Goal: Task Accomplishment & Management: Manage account settings

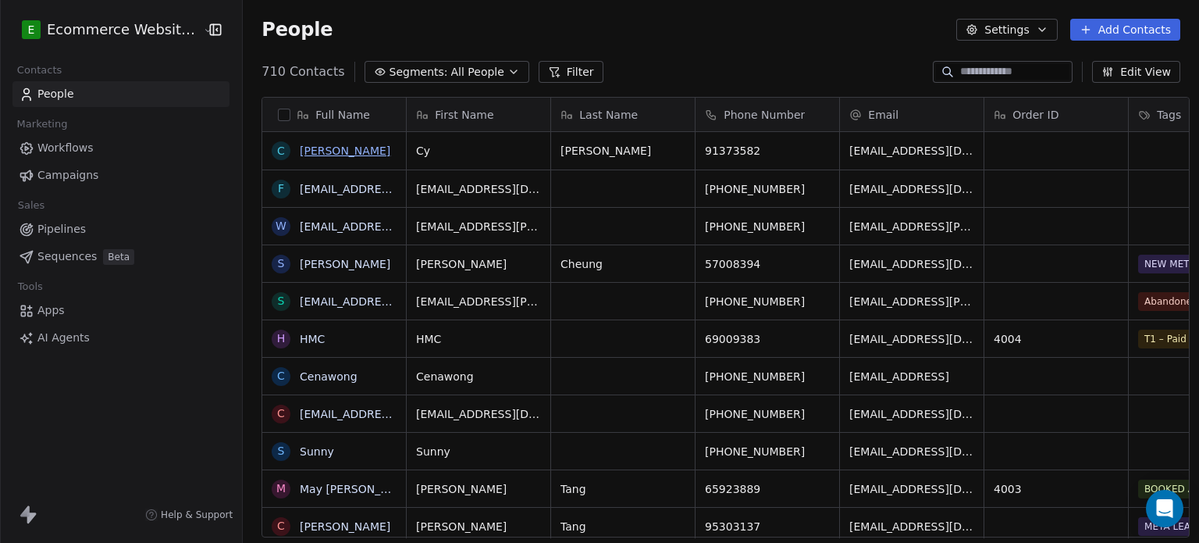
click at [319, 152] on link "[PERSON_NAME]" at bounding box center [345, 150] width 91 height 12
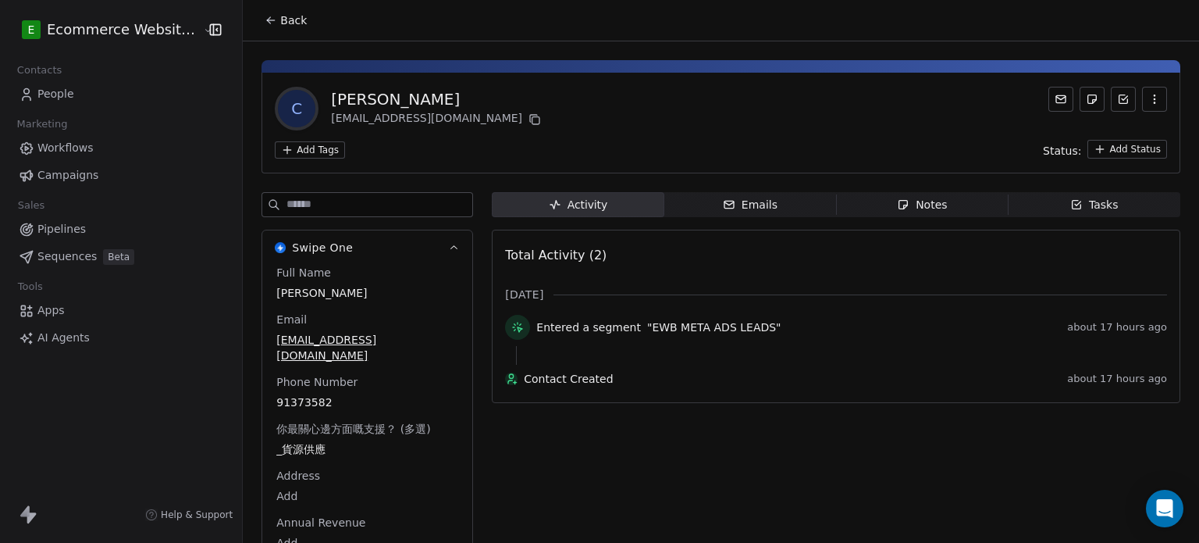
click at [265, 17] on icon at bounding box center [271, 20] width 12 height 12
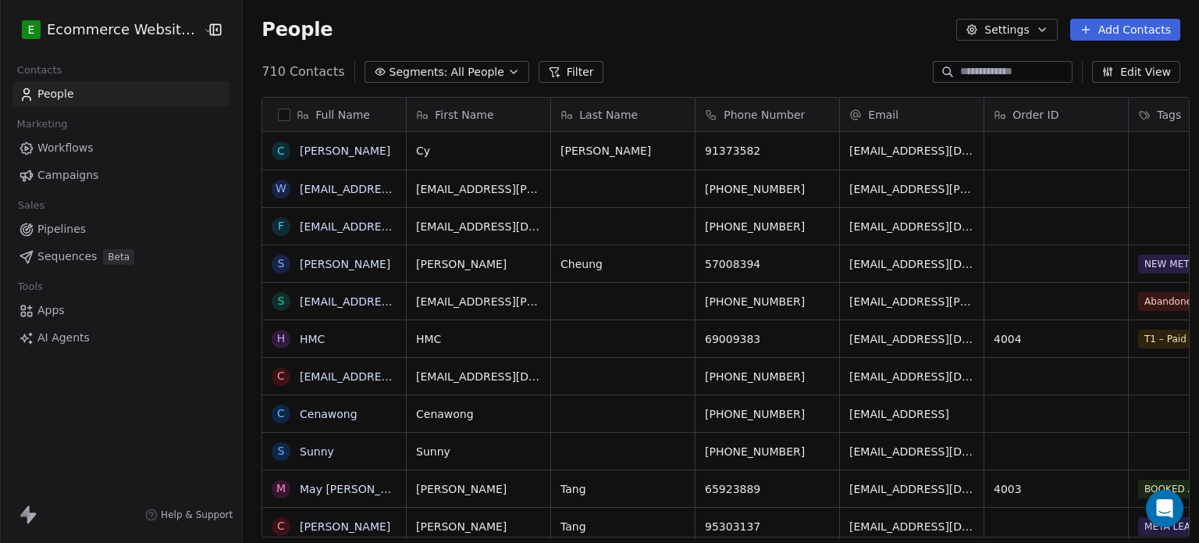
click at [476, 71] on span "All People" at bounding box center [477, 72] width 53 height 16
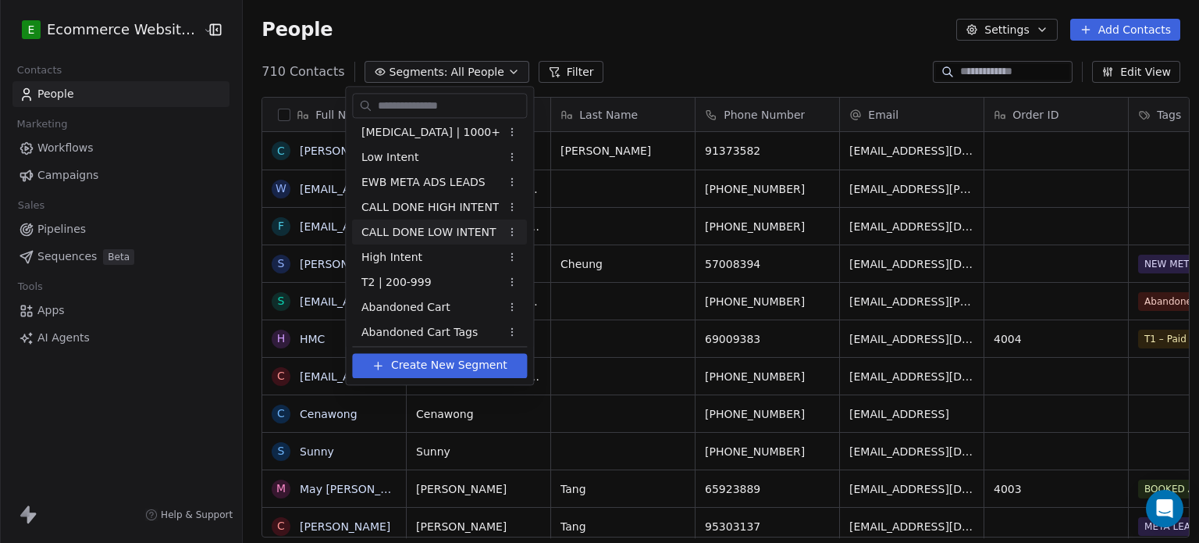
click at [449, 230] on span "CALL DONE LOW INTENT" at bounding box center [429, 232] width 135 height 16
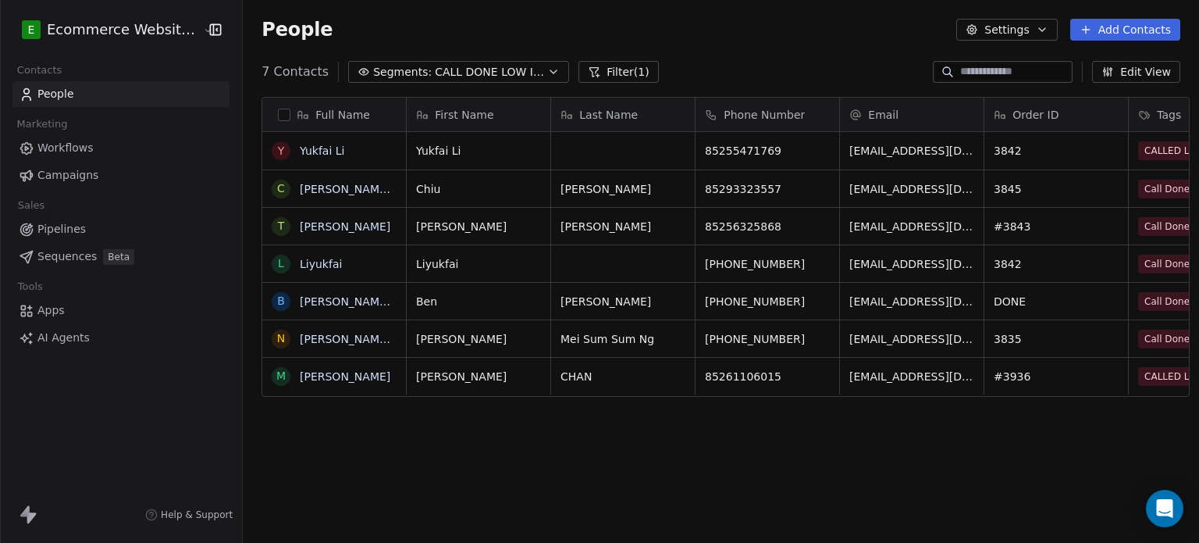
click at [482, 80] on button "Segments: CALL DONE LOW INTENT" at bounding box center [458, 72] width 221 height 22
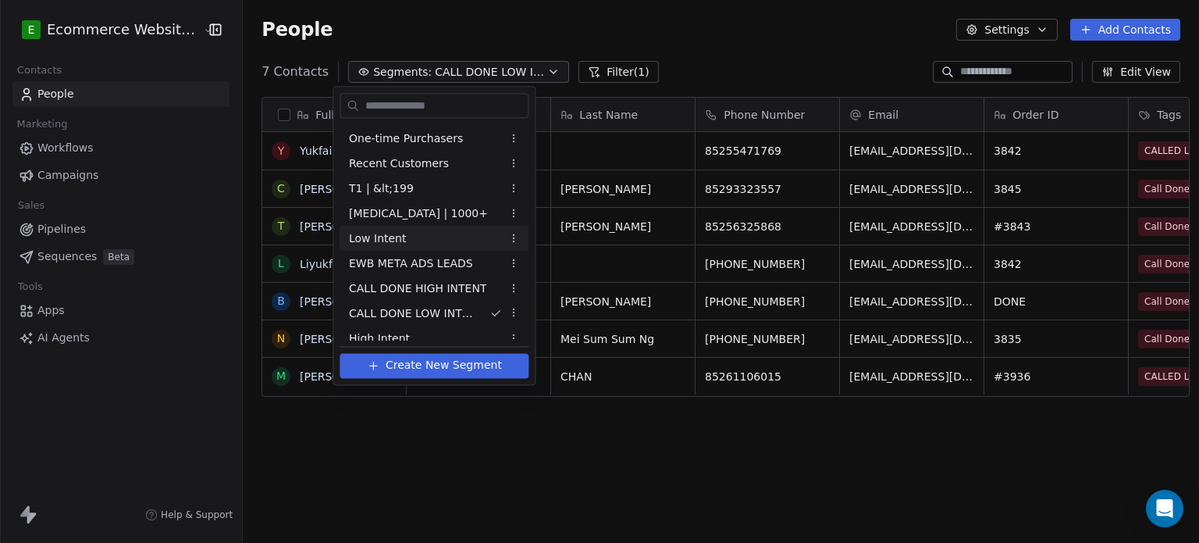
click at [419, 242] on div "Low Intent" at bounding box center [434, 238] width 189 height 25
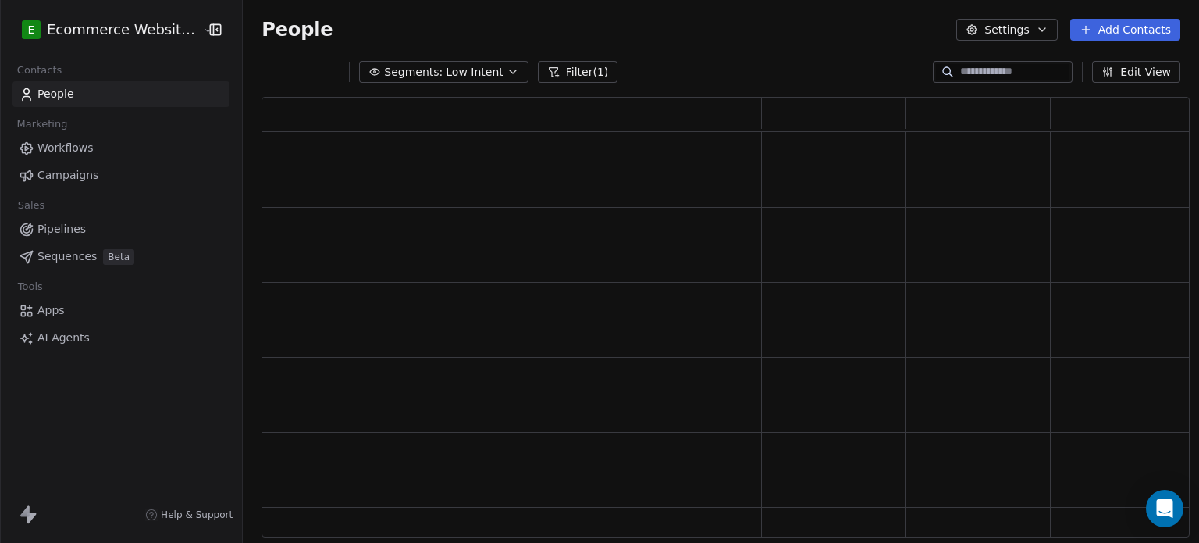
click at [92, 230] on link "Pipelines" at bounding box center [120, 229] width 217 height 26
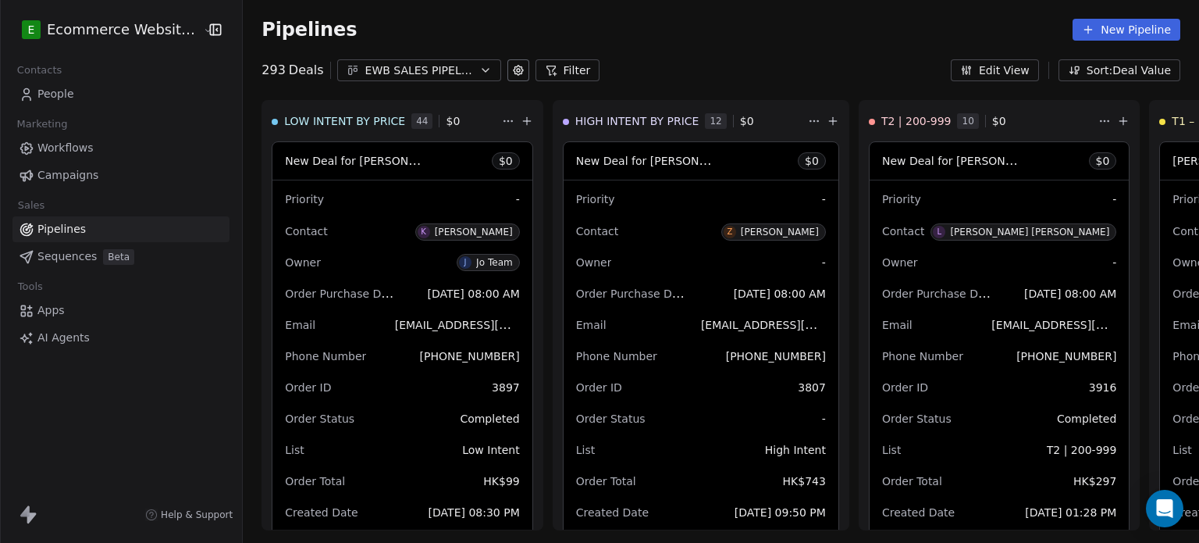
click at [104, 90] on link "People" at bounding box center [120, 94] width 217 height 26
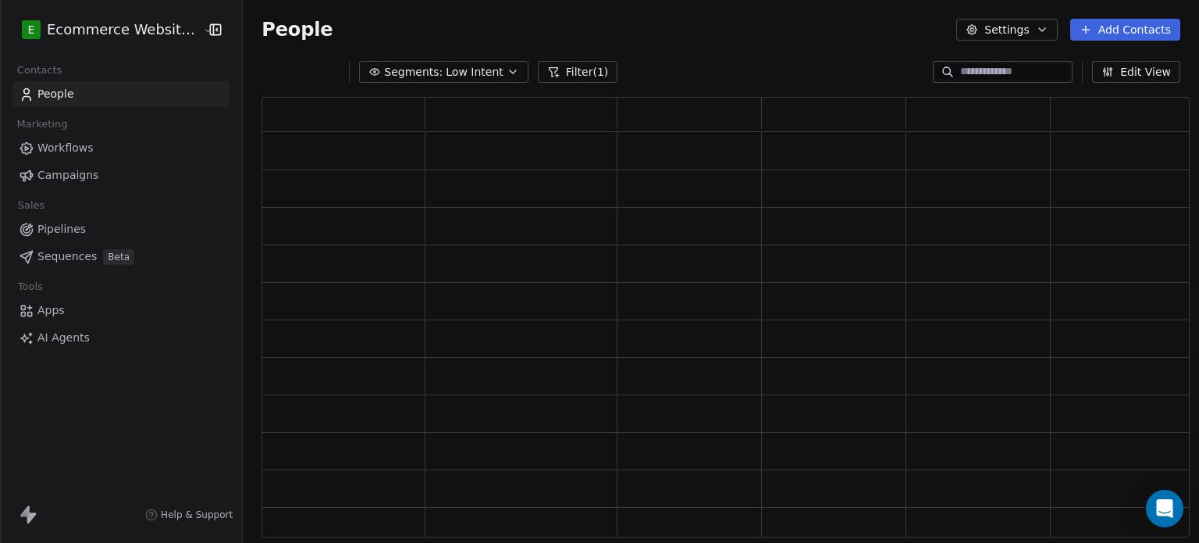
click at [1006, 68] on input at bounding box center [1015, 72] width 109 height 16
type input "***"
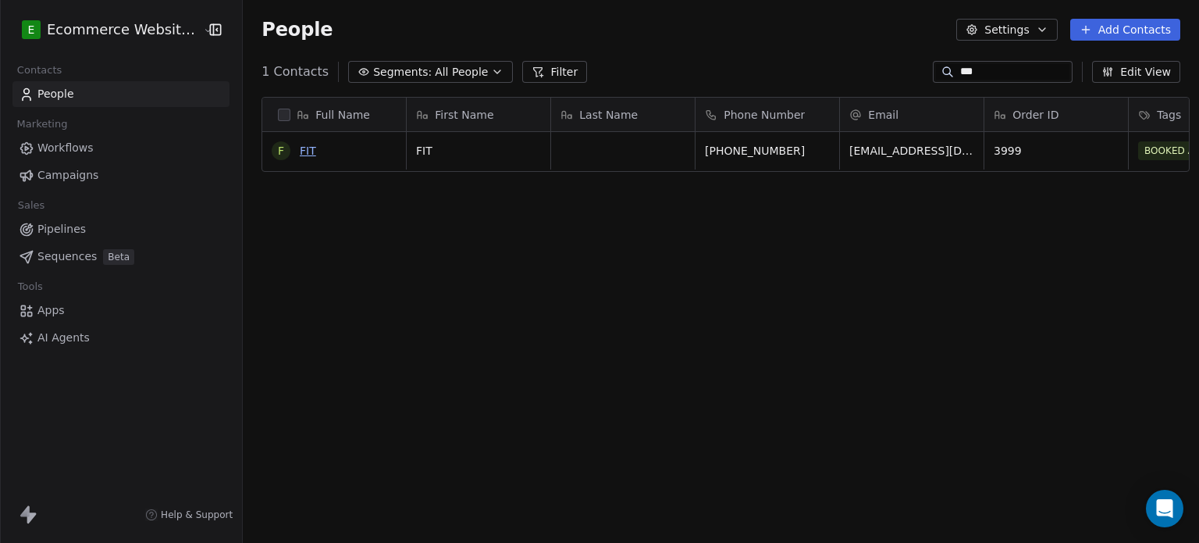
click at [300, 148] on link "FIT" at bounding box center [308, 150] width 16 height 12
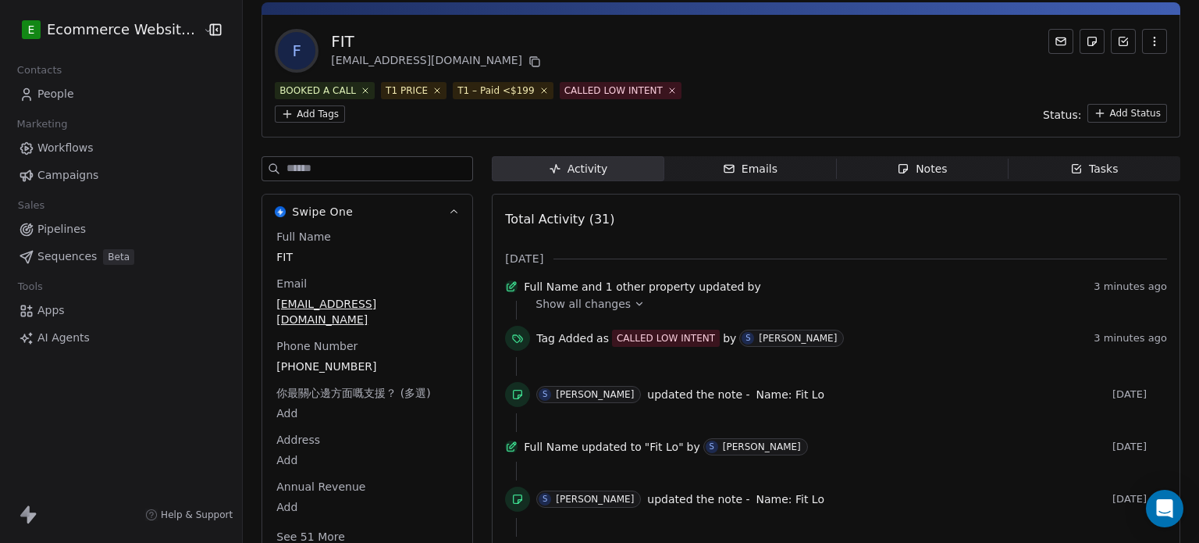
scroll to position [56, 0]
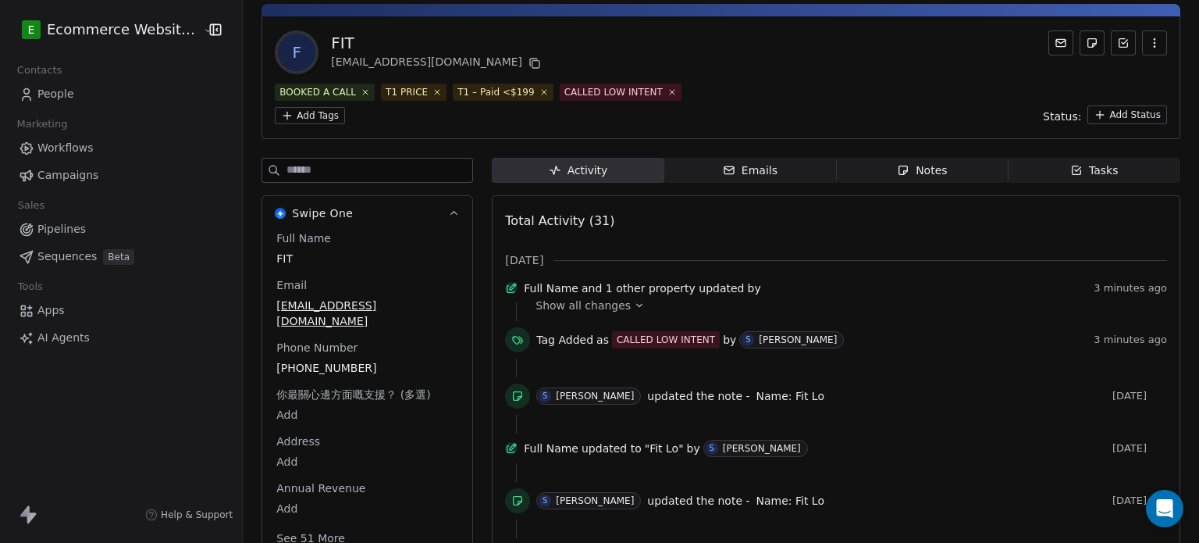
click at [897, 164] on icon "button" at bounding box center [903, 170] width 12 height 12
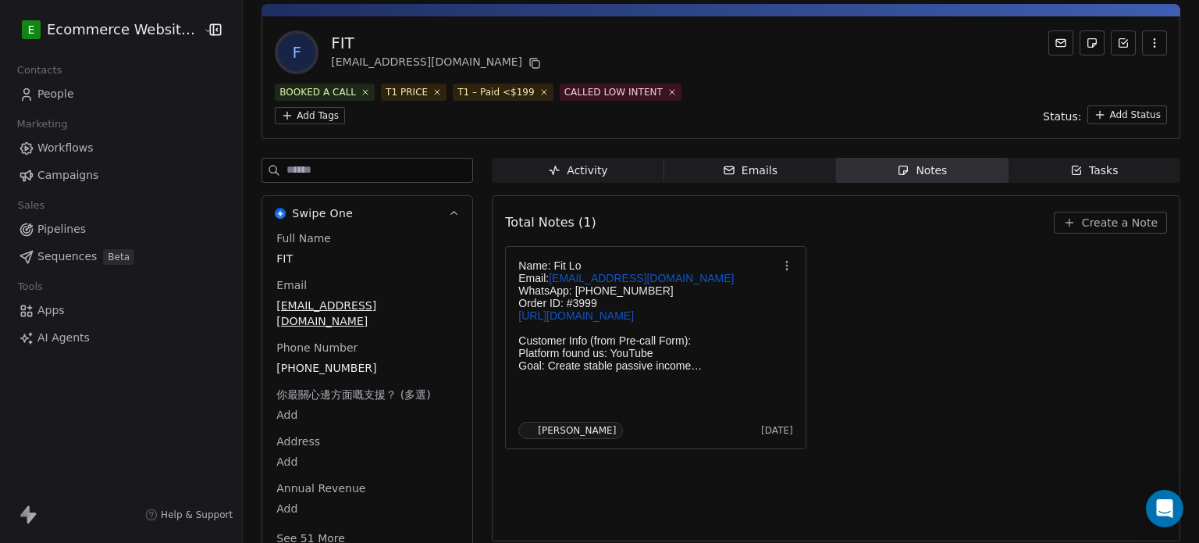
scroll to position [41, 0]
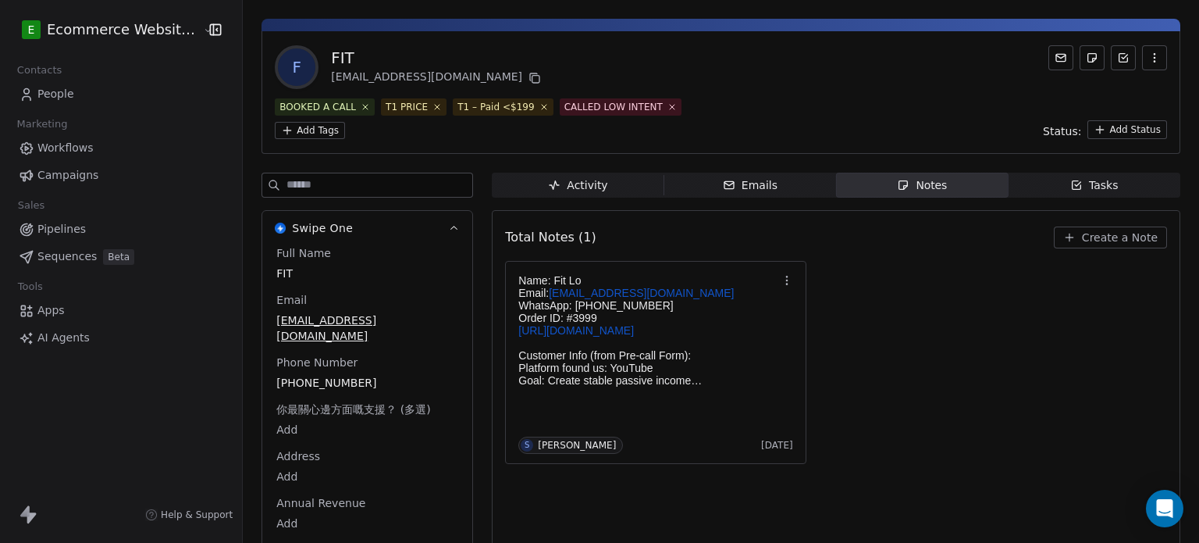
click at [1037, 173] on span "Tasks Tasks" at bounding box center [1095, 185] width 172 height 25
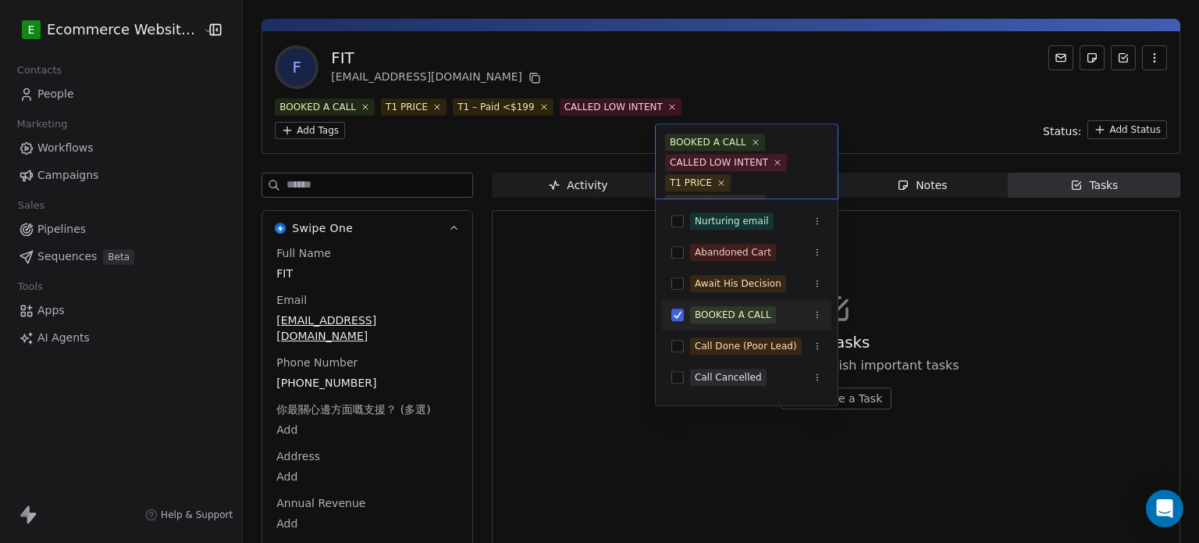
click at [684, 102] on html "E Ecommerce Website Builder Contacts People Marketing Workflows Campaigns Sales…" at bounding box center [599, 271] width 1199 height 543
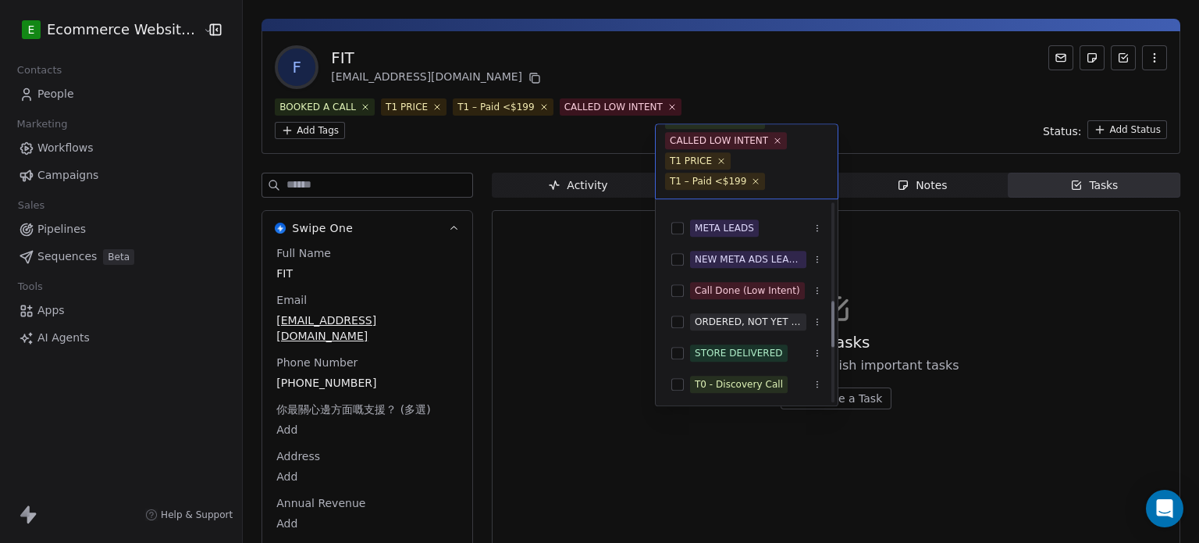
scroll to position [431, 0]
click at [715, 290] on div "Call Done (Low Intent)" at bounding box center [747, 290] width 105 height 14
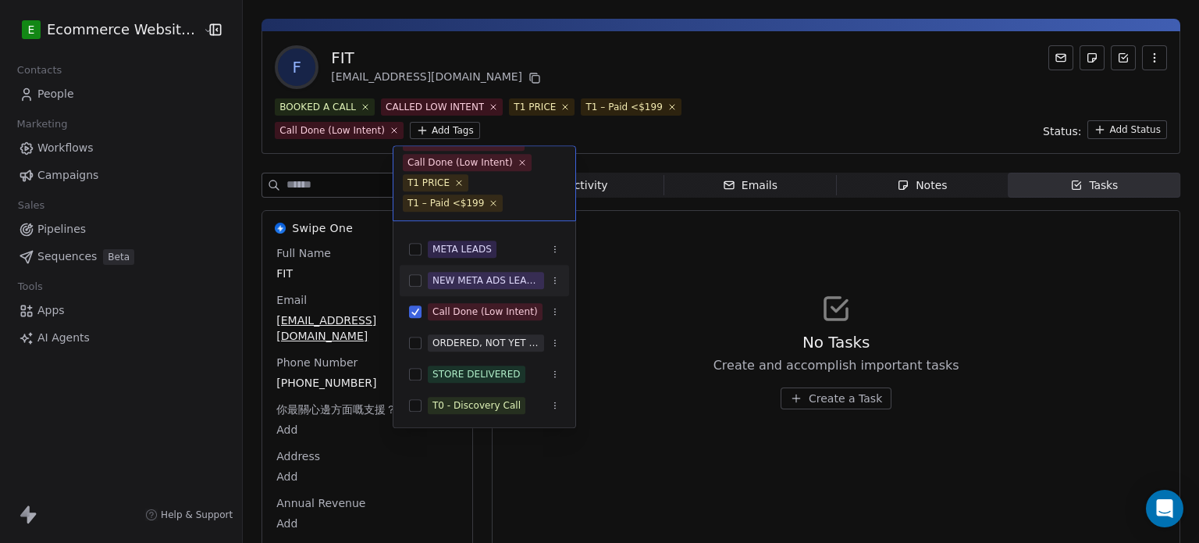
click at [902, 235] on html "E Ecommerce Website Builder Contacts People Marketing Workflows Campaigns Sales…" at bounding box center [599, 271] width 1199 height 543
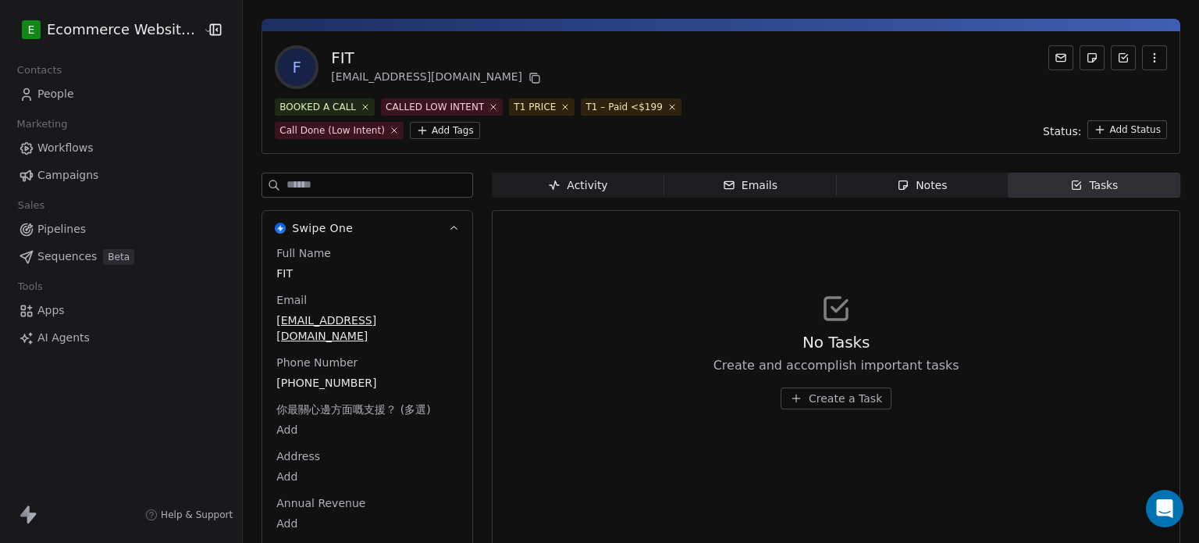
scroll to position [0, 0]
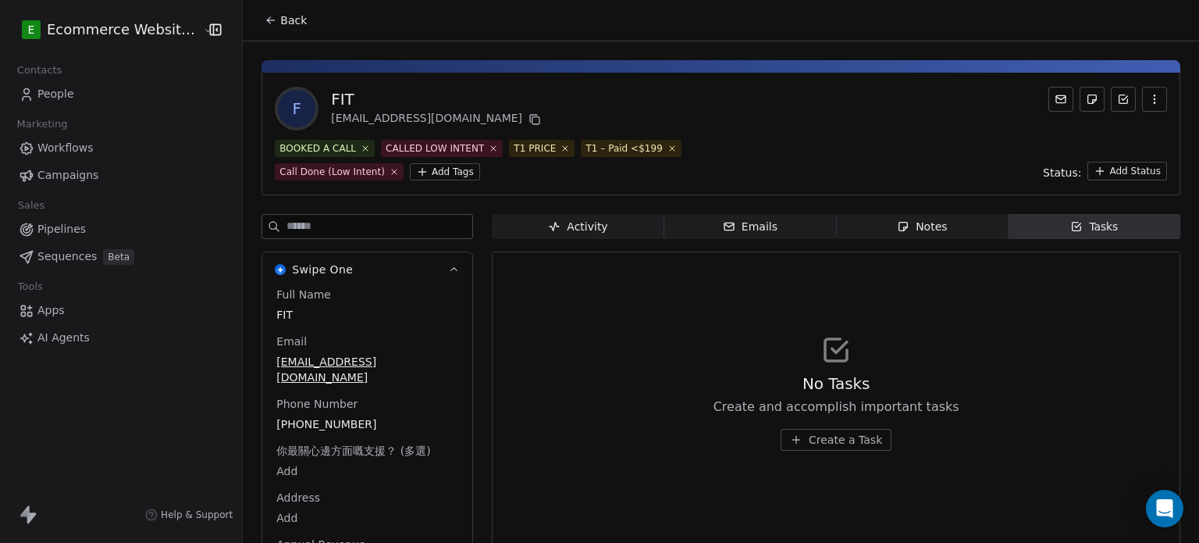
click at [900, 219] on div "Notes" at bounding box center [922, 227] width 50 height 16
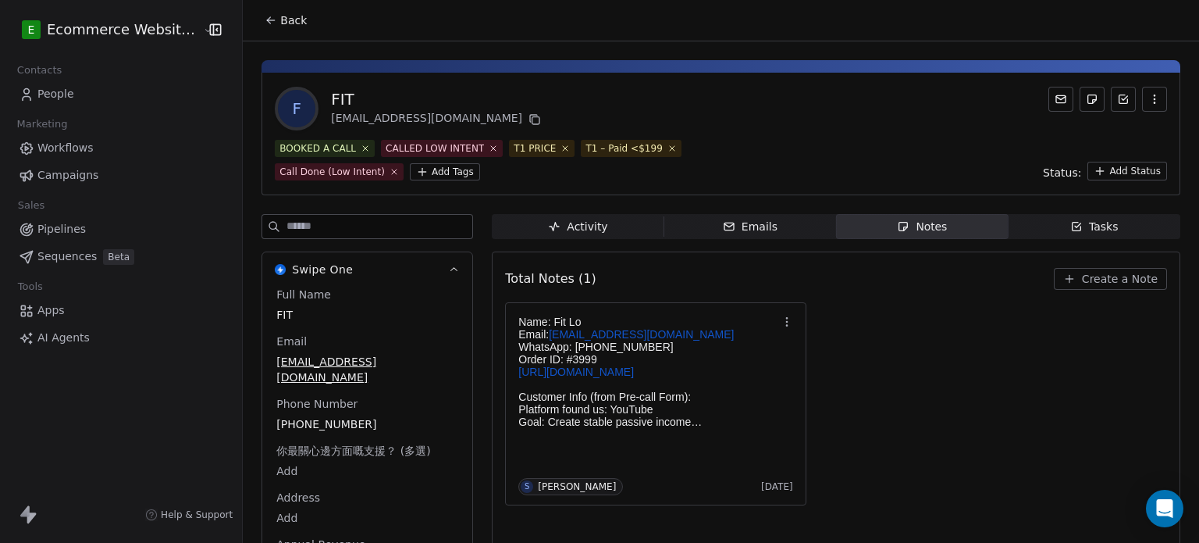
click at [265, 12] on button "Back" at bounding box center [285, 20] width 61 height 28
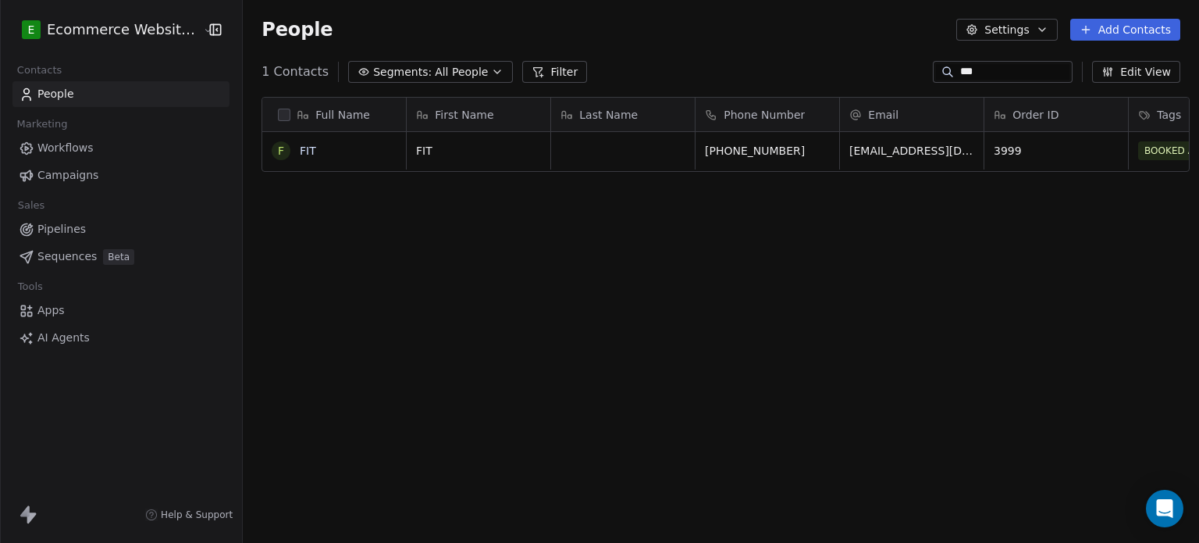
scroll to position [465, 954]
drag, startPoint x: 985, startPoint y: 70, endPoint x: 932, endPoint y: 77, distance: 52.8
click at [933, 77] on div "***" at bounding box center [1003, 72] width 140 height 22
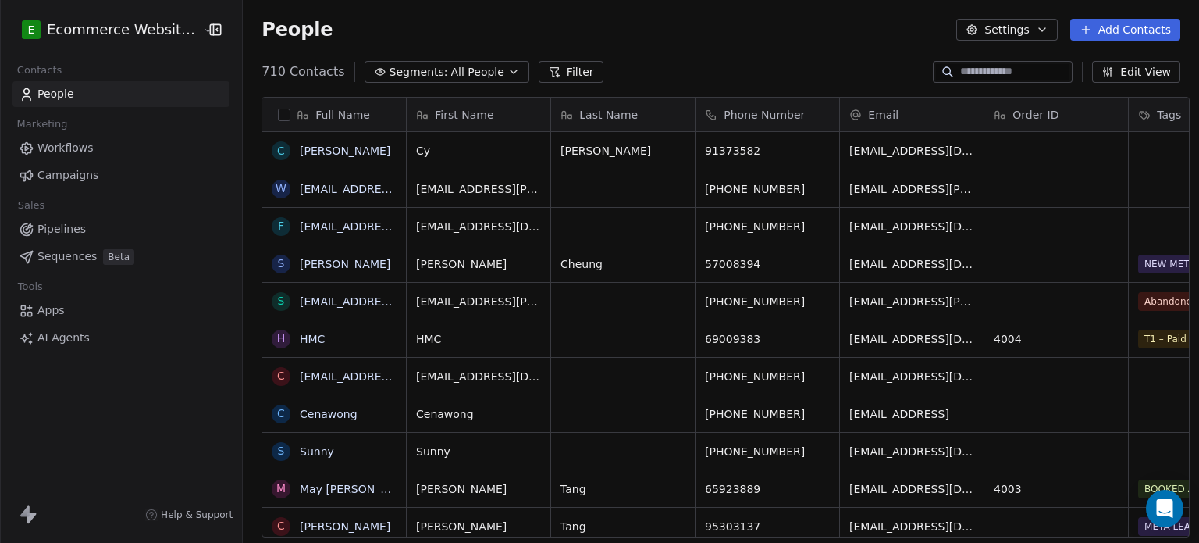
click at [459, 64] on span "All People" at bounding box center [477, 72] width 53 height 16
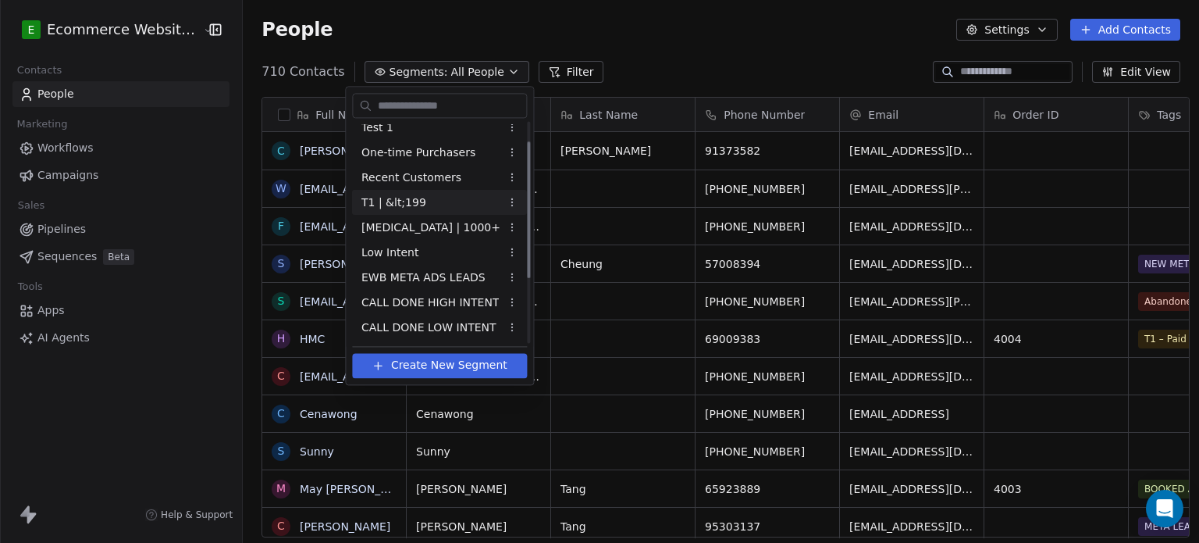
scroll to position [34, 0]
click at [446, 248] on div "Low Intent" at bounding box center [439, 252] width 175 height 25
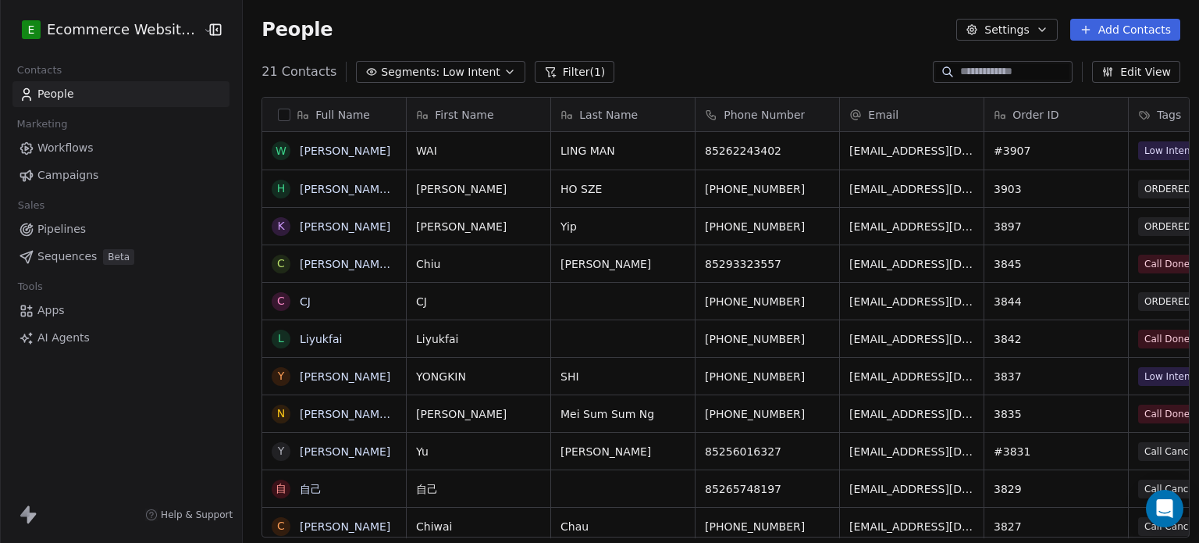
scroll to position [248, 0]
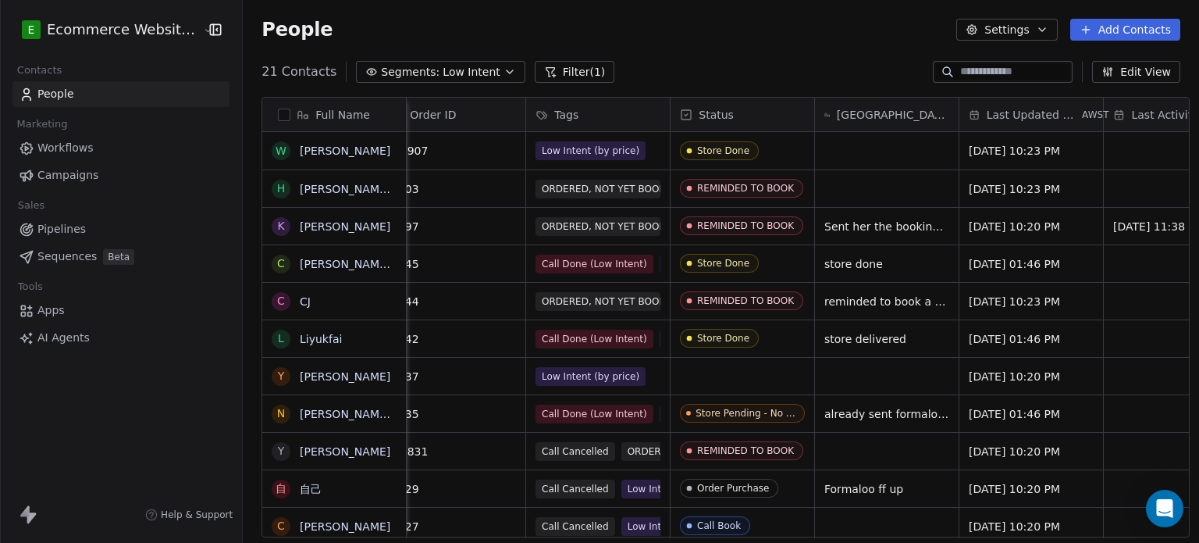
click at [70, 96] on span "People" at bounding box center [55, 94] width 37 height 16
click at [444, 62] on button "Segments: Low Intent" at bounding box center [440, 72] width 169 height 22
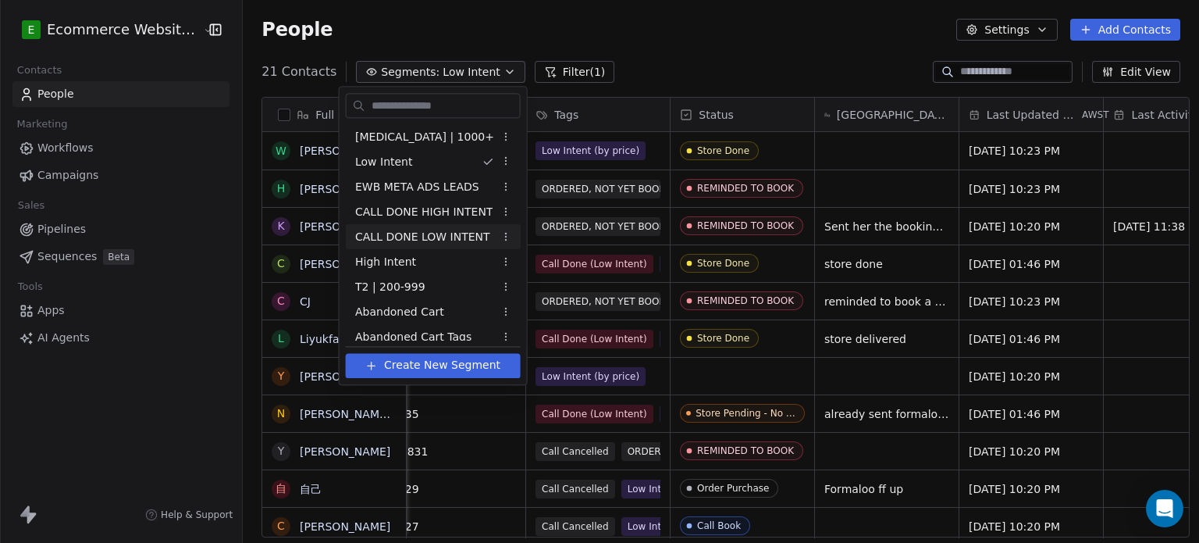
click at [424, 230] on span "CALL DONE LOW INTENT" at bounding box center [422, 237] width 135 height 16
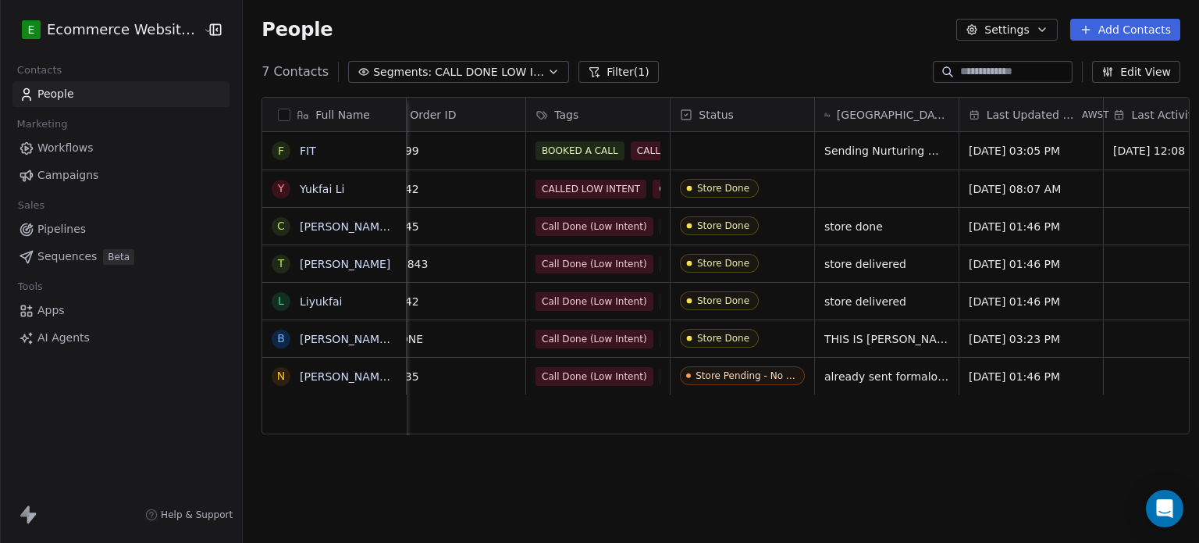
click at [778, 454] on div "Full Name F FIT Y Yukfai [PERSON_NAME] [PERSON_NAME] T [PERSON_NAME] L Liyukfai…" at bounding box center [721, 323] width 957 height 478
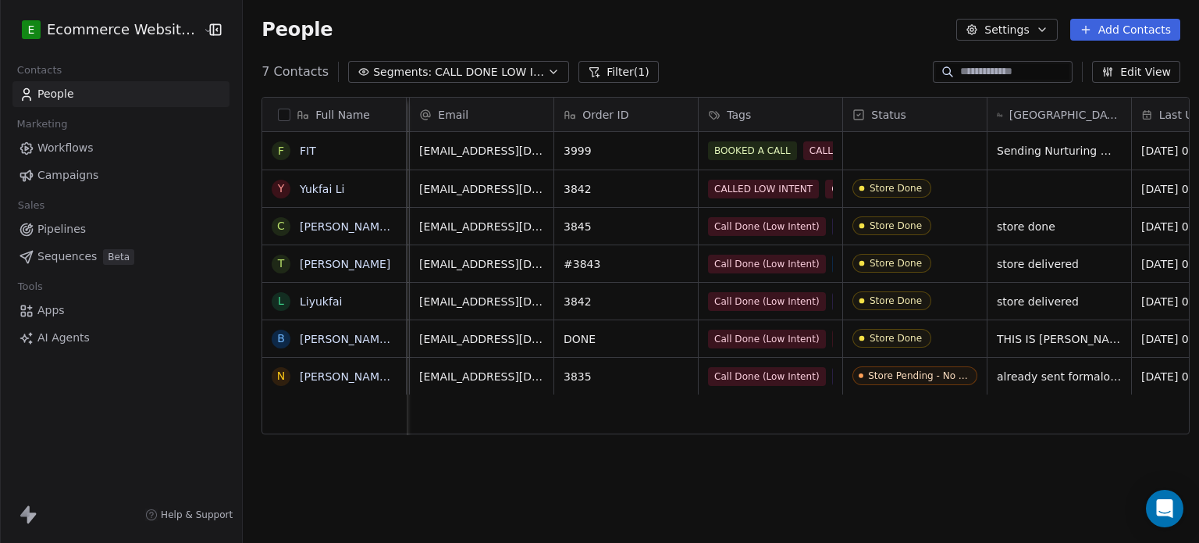
scroll to position [2, 431]
click at [878, 148] on div "grid" at bounding box center [915, 150] width 144 height 37
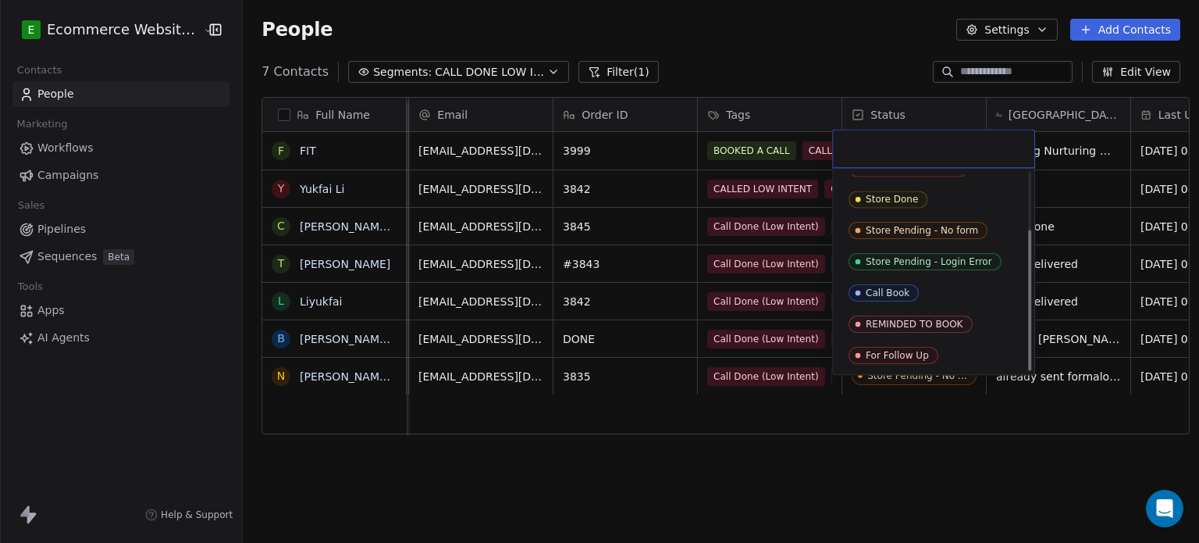
scroll to position [80, 0]
click at [930, 233] on div "Store Pending - No form" at bounding box center [922, 231] width 112 height 11
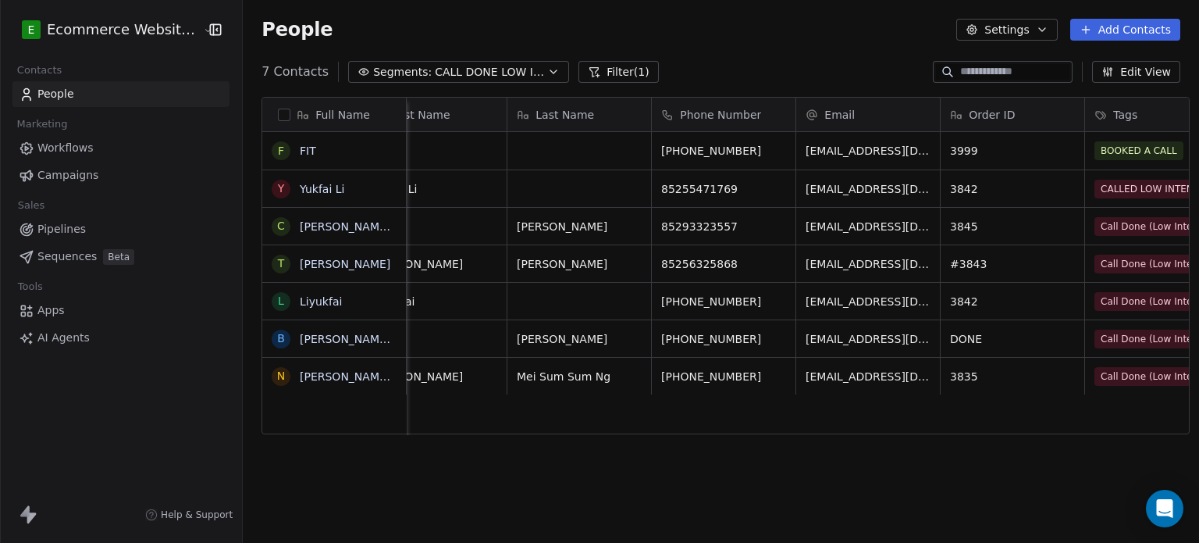
scroll to position [2, 0]
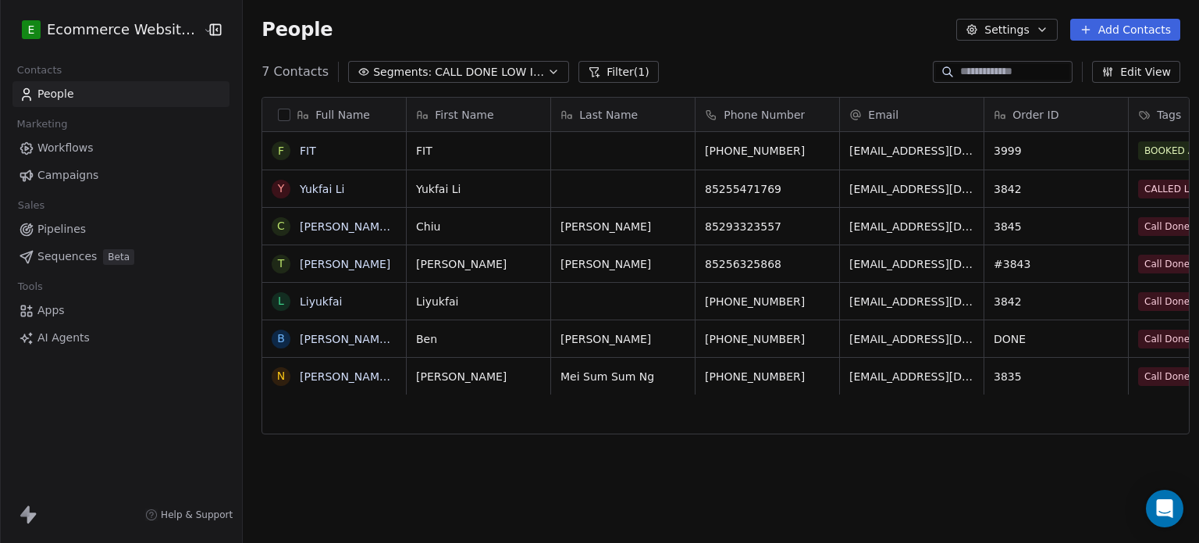
click at [451, 79] on span "CALL DONE LOW INTENT" at bounding box center [489, 72] width 109 height 16
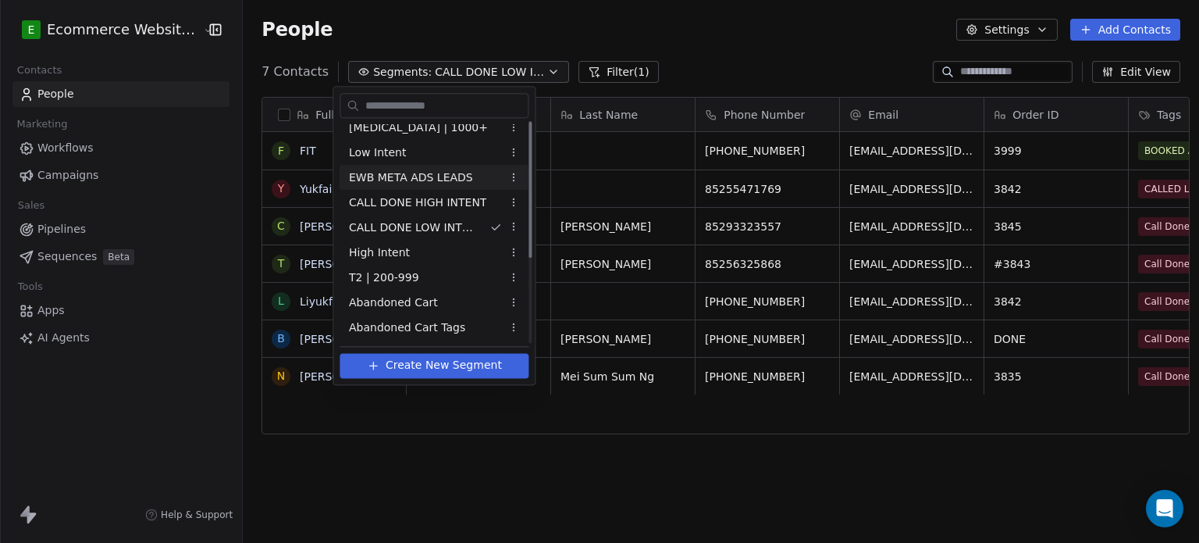
scroll to position [0, 0]
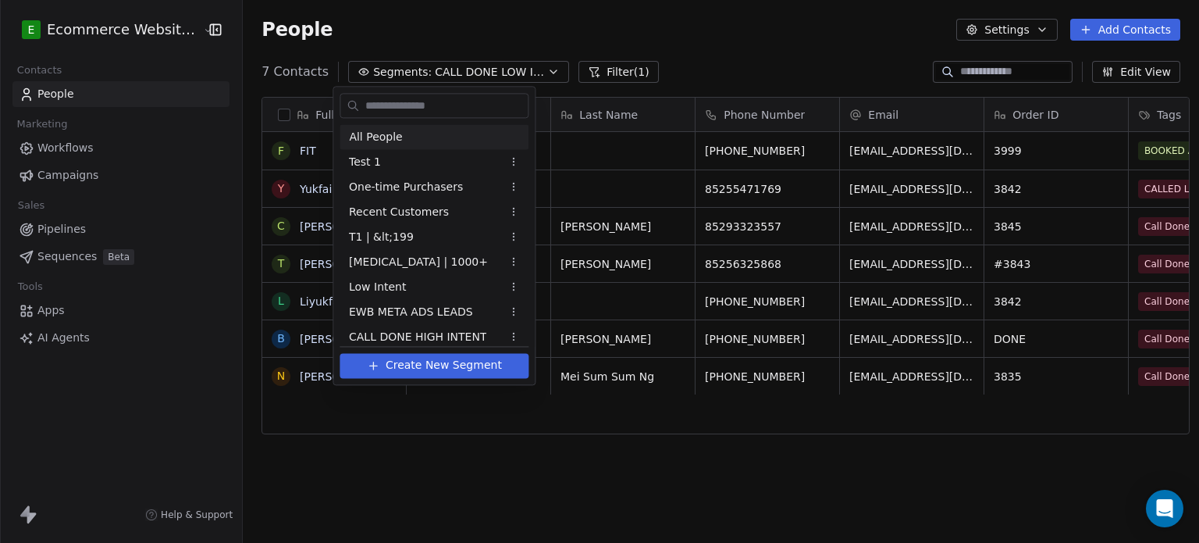
click at [677, 56] on html "E Ecommerce Website Builder Contacts People Marketing Workflows Campaigns Sales…" at bounding box center [599, 271] width 1199 height 543
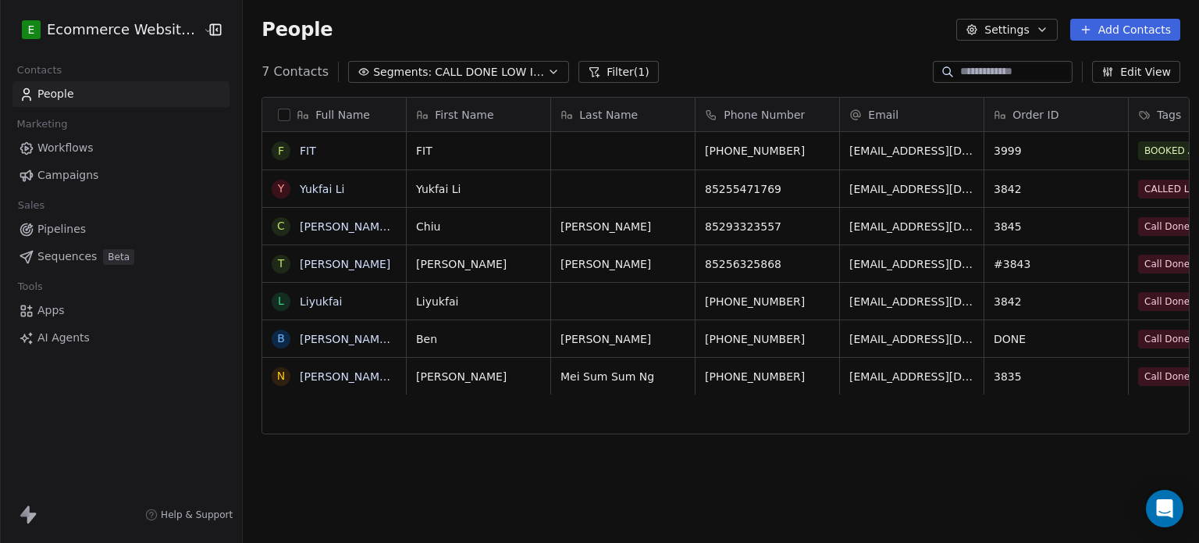
click at [519, 71] on span "CALL DONE LOW INTENT" at bounding box center [489, 72] width 109 height 16
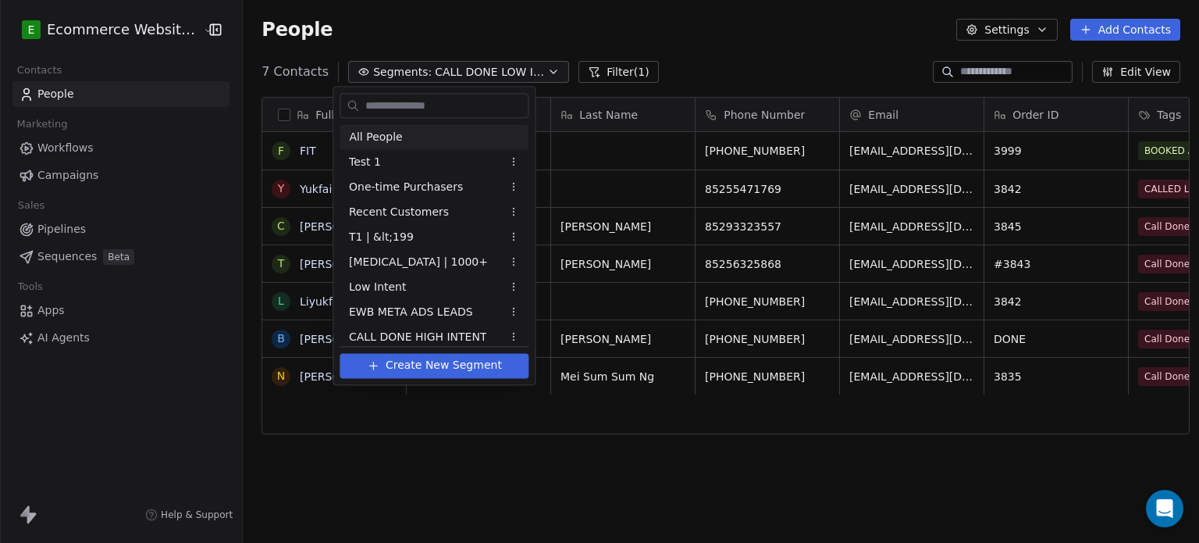
click at [385, 134] on span "All People" at bounding box center [375, 137] width 53 height 16
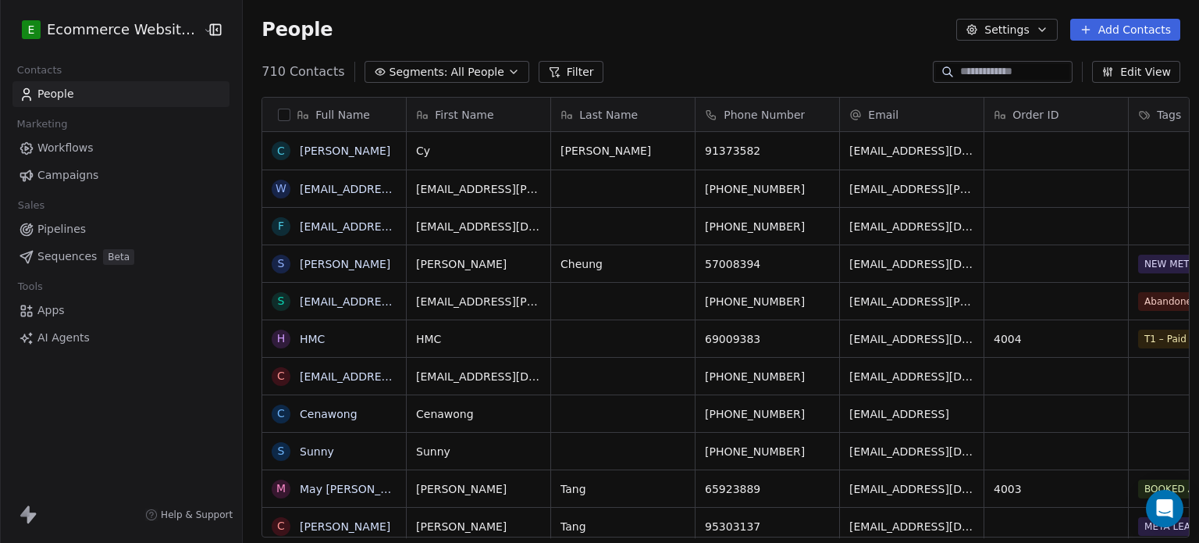
click at [964, 69] on input at bounding box center [1015, 72] width 109 height 16
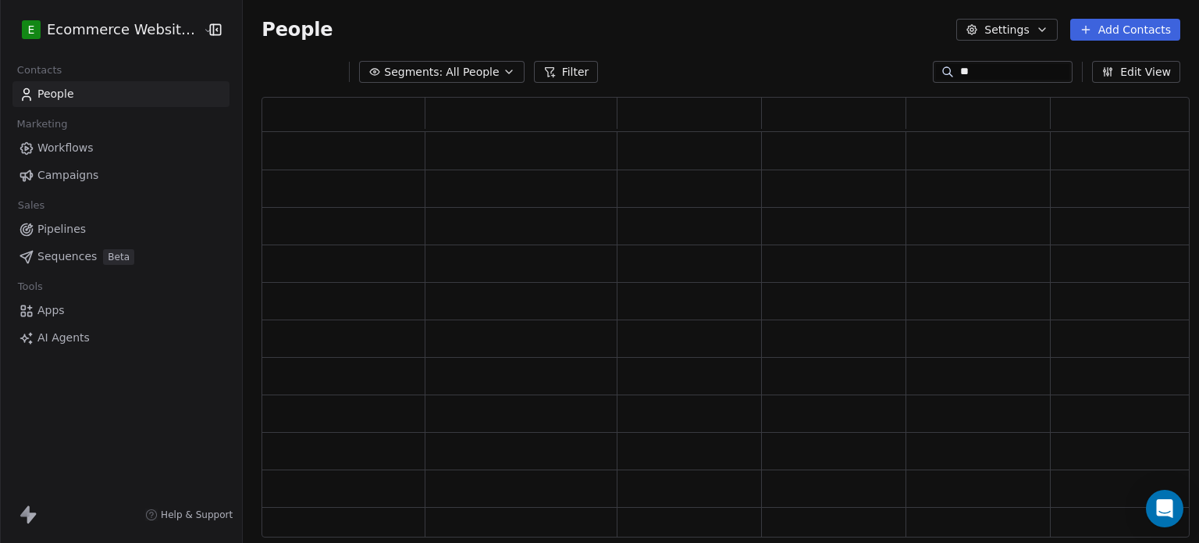
scroll to position [428, 916]
type input "*****"
drag, startPoint x: 680, startPoint y: 182, endPoint x: 880, endPoint y: 93, distance: 218.8
click at [880, 93] on div at bounding box center [721, 323] width 957 height 478
click at [982, 67] on input "*****" at bounding box center [1015, 72] width 109 height 16
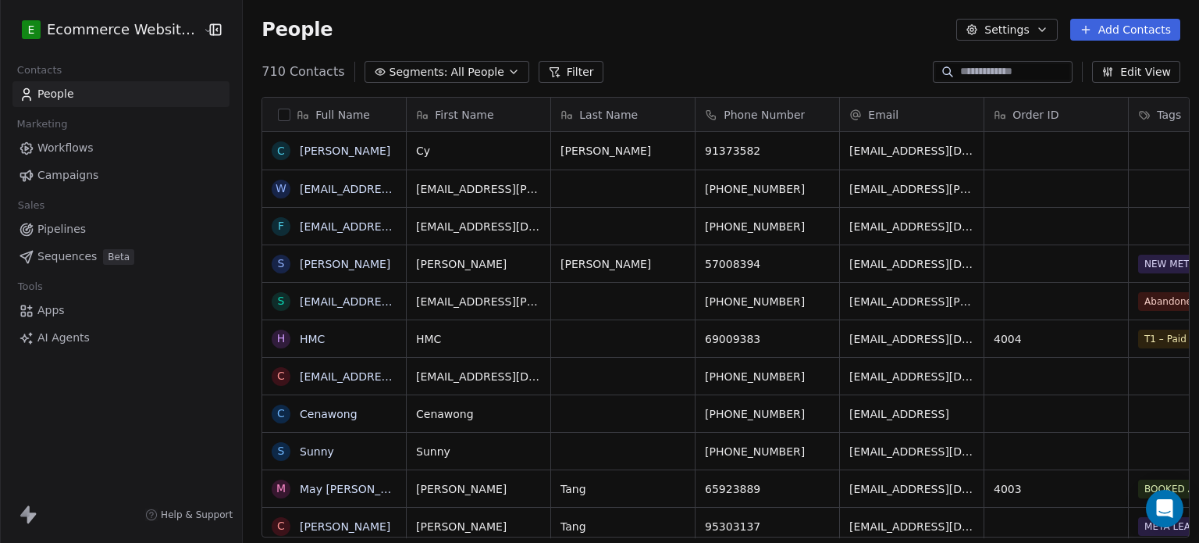
scroll to position [465, 954]
click at [961, 73] on input at bounding box center [1015, 72] width 109 height 16
type input "*****"
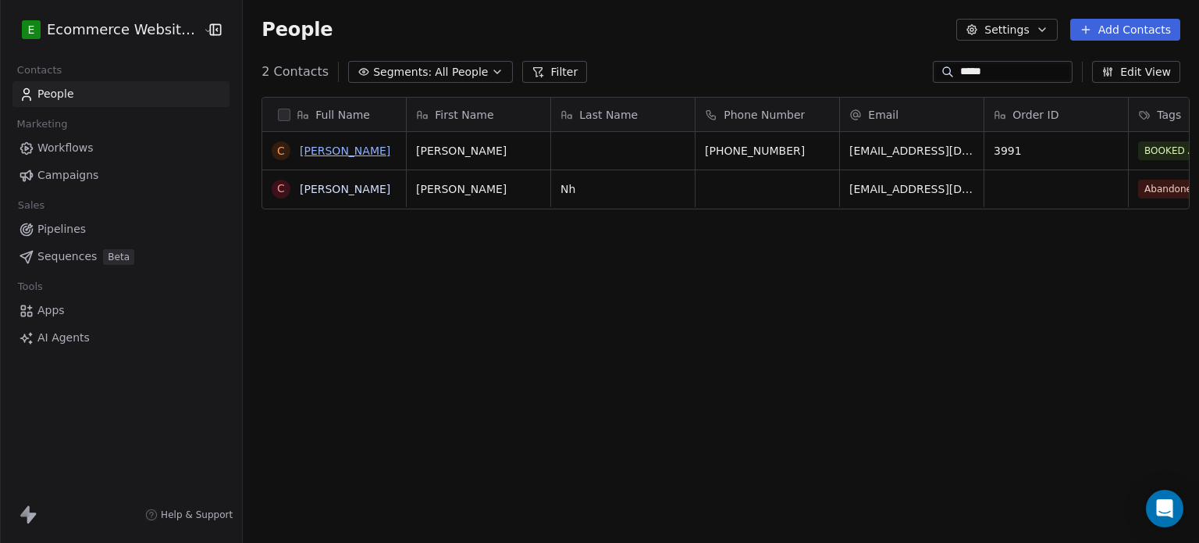
click at [300, 152] on link "[PERSON_NAME]" at bounding box center [345, 150] width 91 height 12
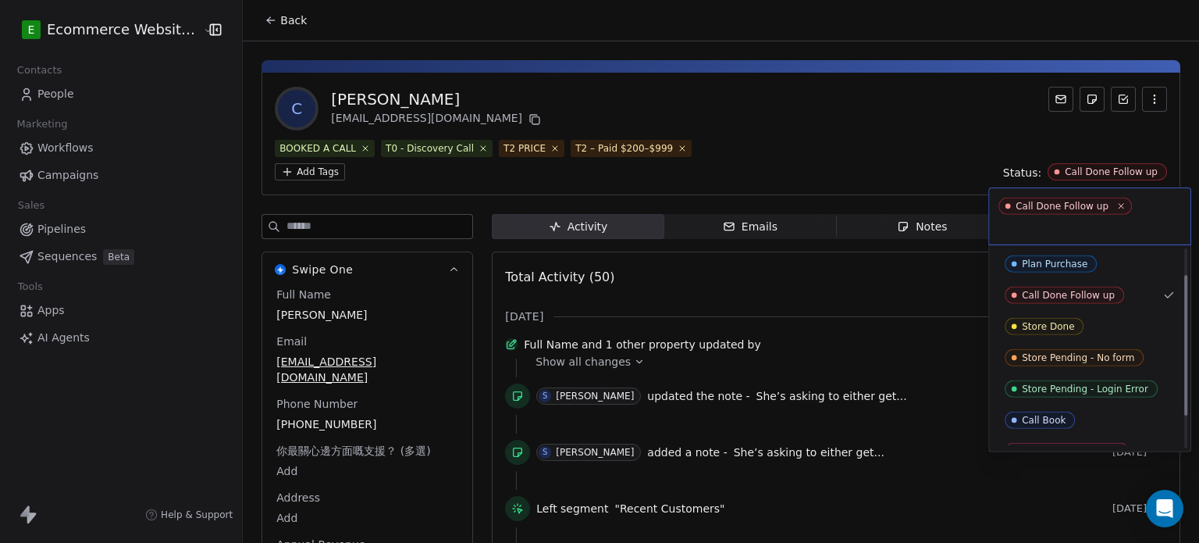
scroll to position [37, 0]
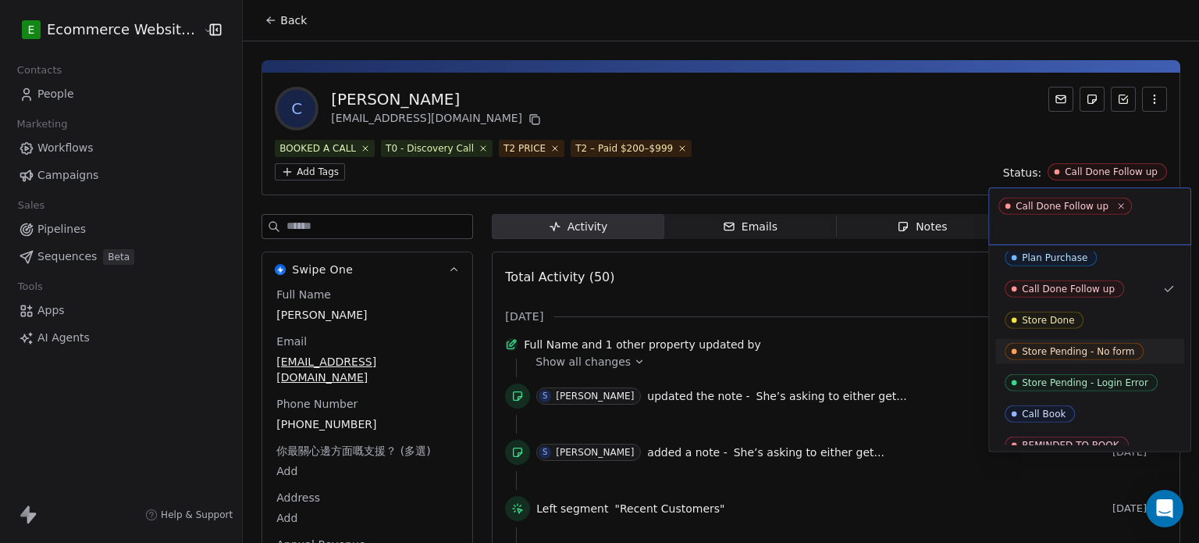
click at [1110, 346] on div "Store Pending - No form" at bounding box center [1078, 351] width 112 height 11
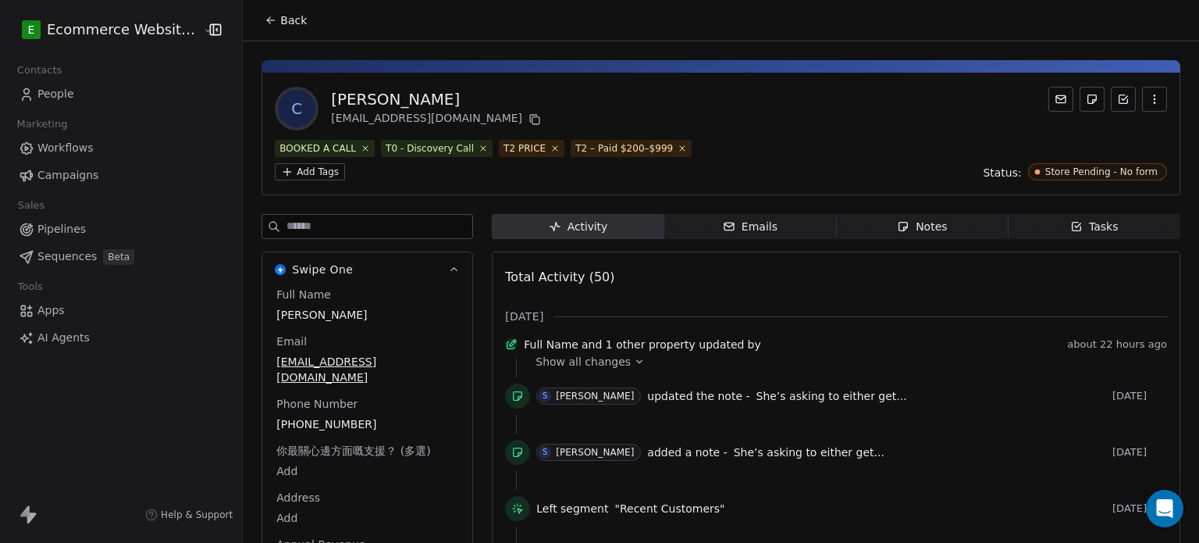
click at [1071, 228] on icon "button" at bounding box center [1077, 226] width 12 height 12
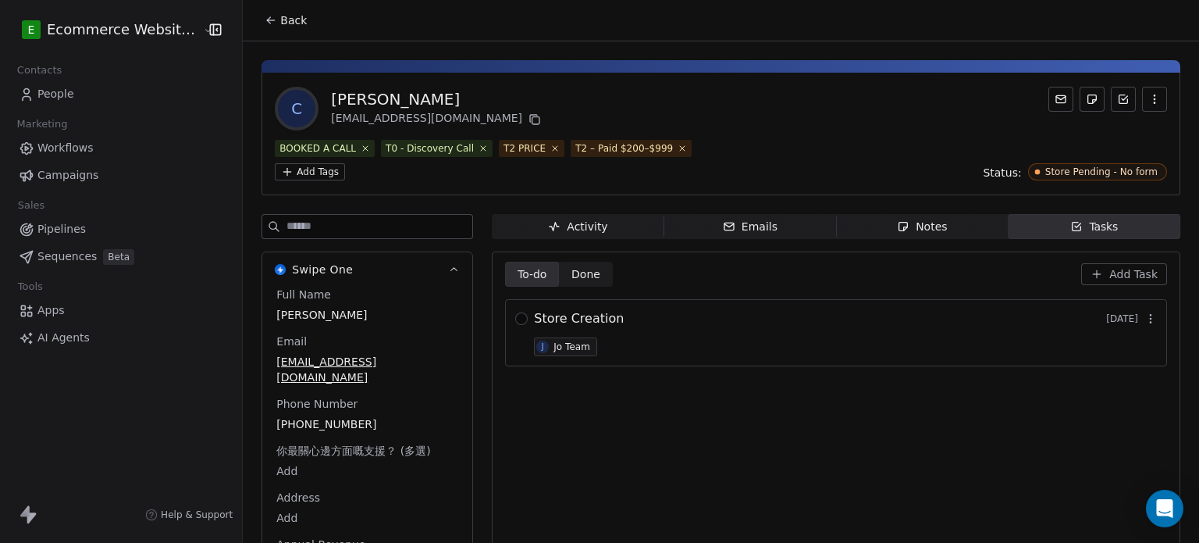
click at [535, 234] on span "Activity Activity" at bounding box center [578, 226] width 172 height 25
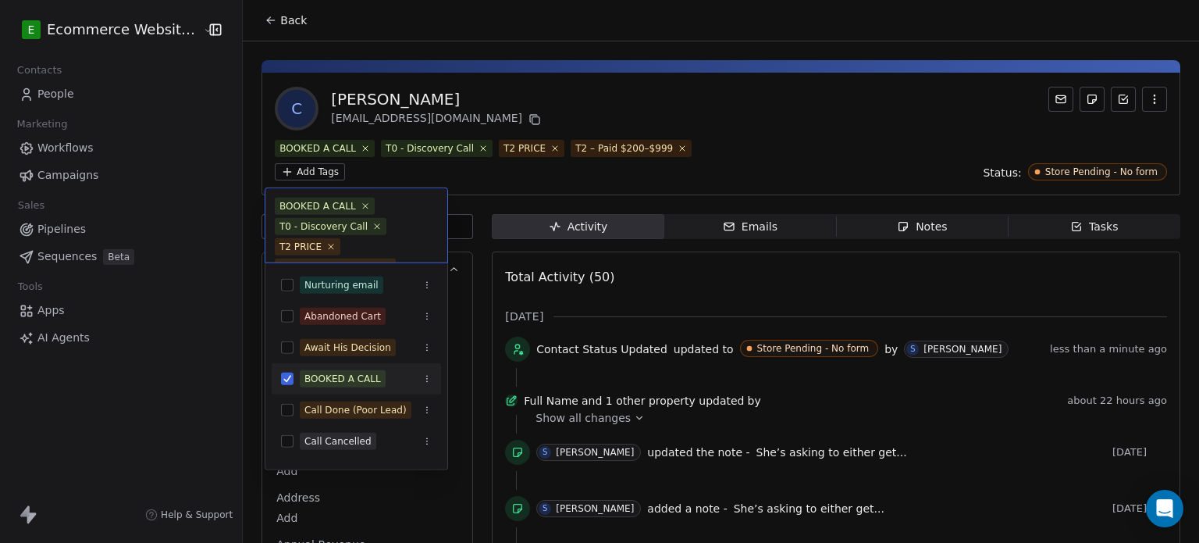
click at [300, 172] on html "E Ecommerce Website Builder Contacts People Marketing Workflows Campaigns Sales…" at bounding box center [599, 271] width 1199 height 543
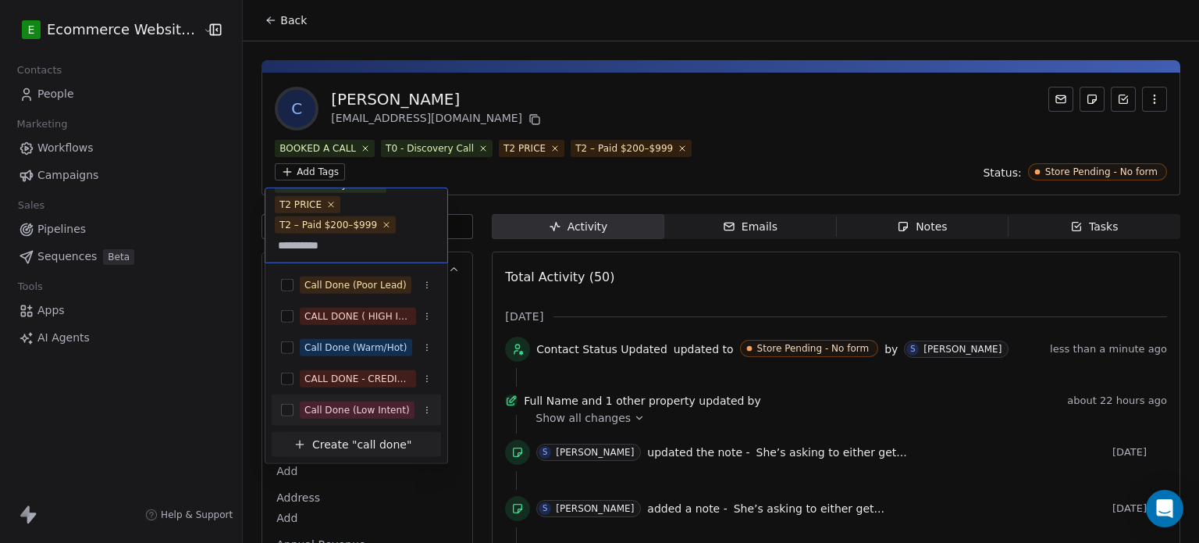
type input "*********"
click at [363, 401] on span "Call Done (Low Intent)" at bounding box center [357, 409] width 115 height 17
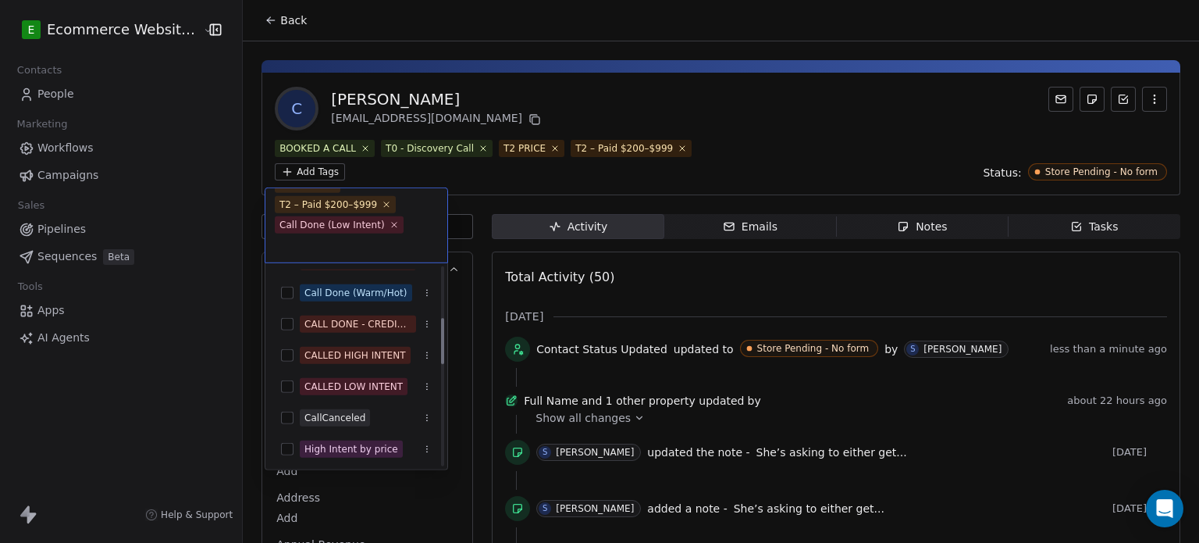
scroll to position [219, 0]
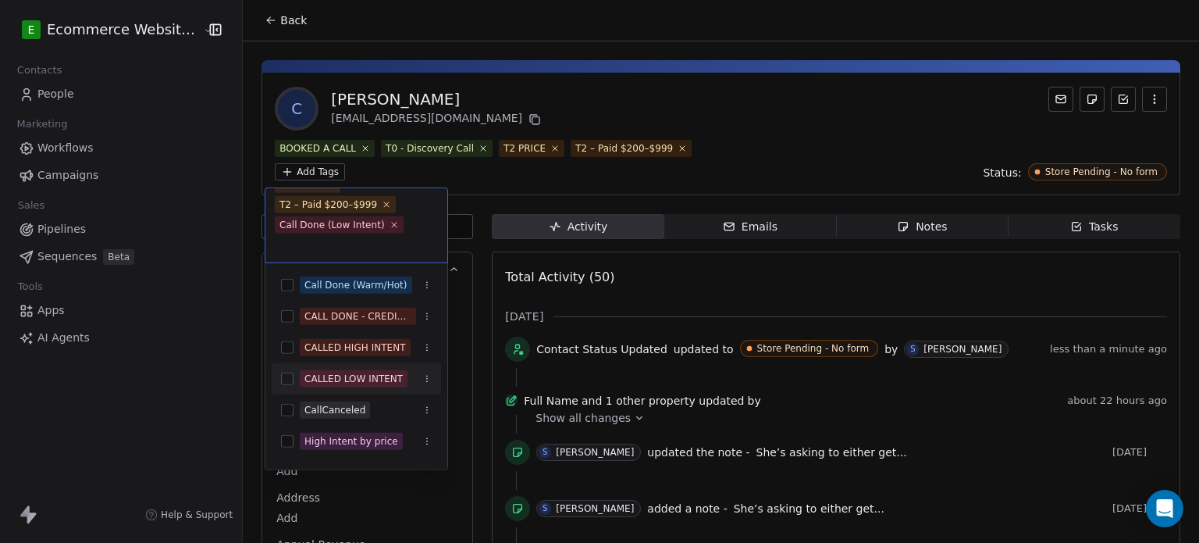
click at [370, 369] on div "CALLED LOW INTENT" at bounding box center [356, 378] width 169 height 25
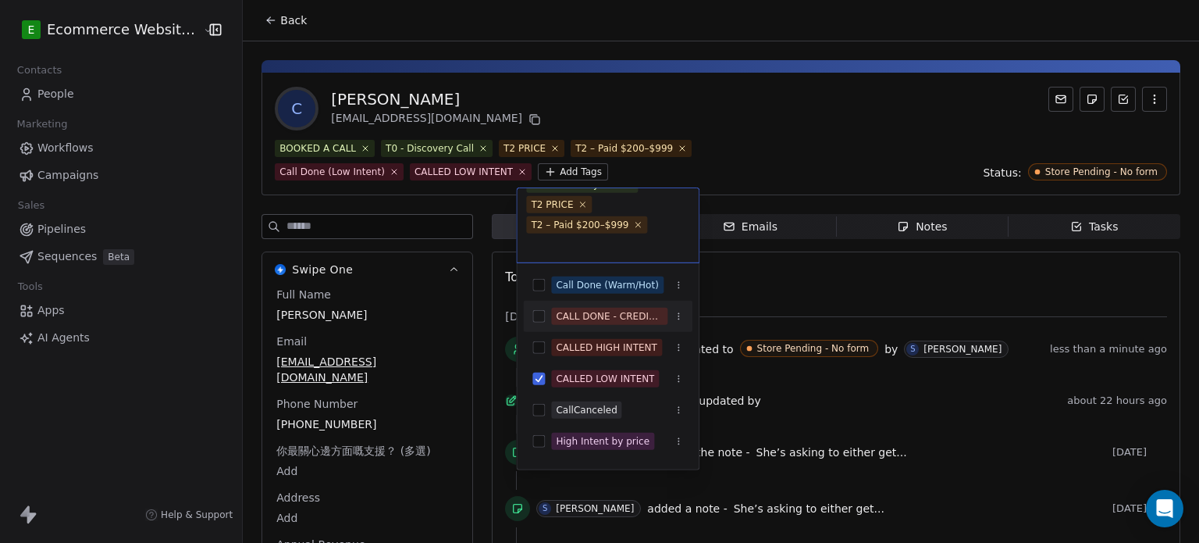
click at [749, 144] on html "E Ecommerce Website Builder Contacts People Marketing Workflows Campaigns Sales…" at bounding box center [599, 271] width 1199 height 543
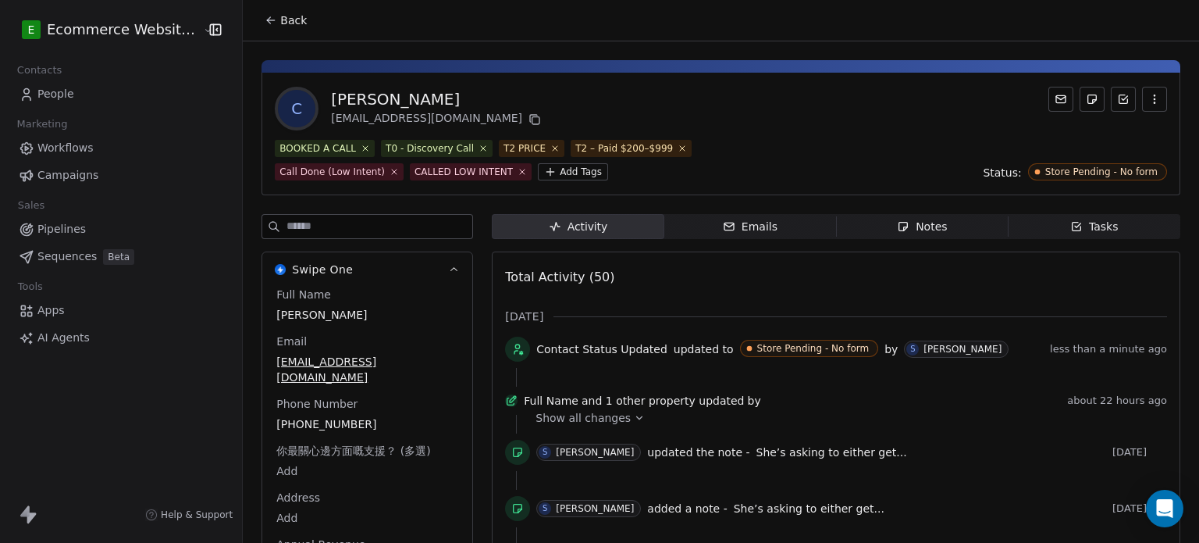
click at [269, 13] on button "Back" at bounding box center [285, 20] width 61 height 28
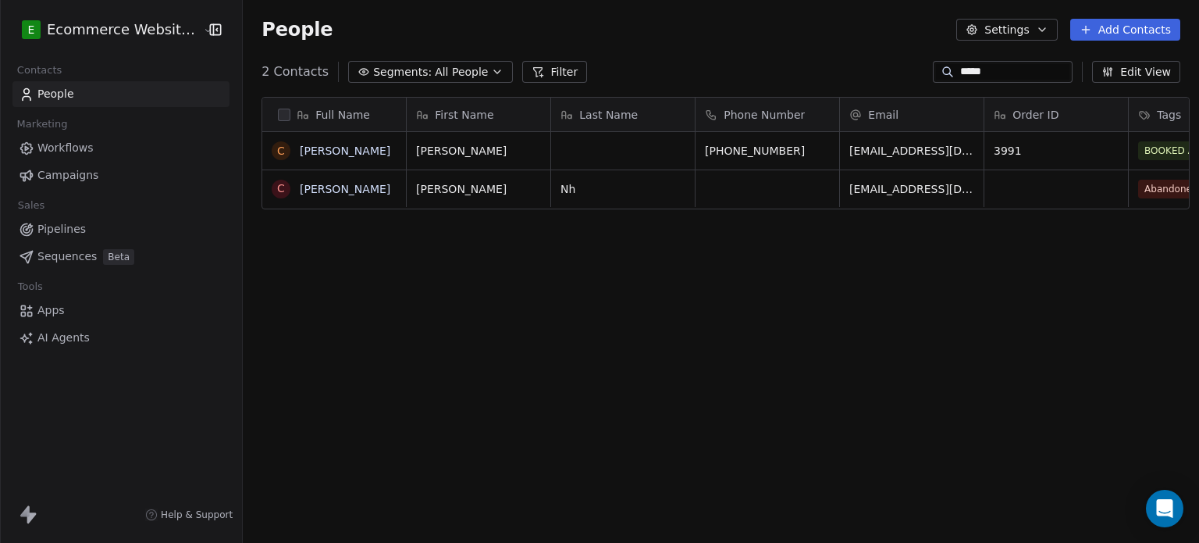
scroll to position [465, 954]
drag, startPoint x: 996, startPoint y: 68, endPoint x: 921, endPoint y: 80, distance: 75.1
click at [933, 80] on div "*****" at bounding box center [1003, 72] width 140 height 22
type input "******"
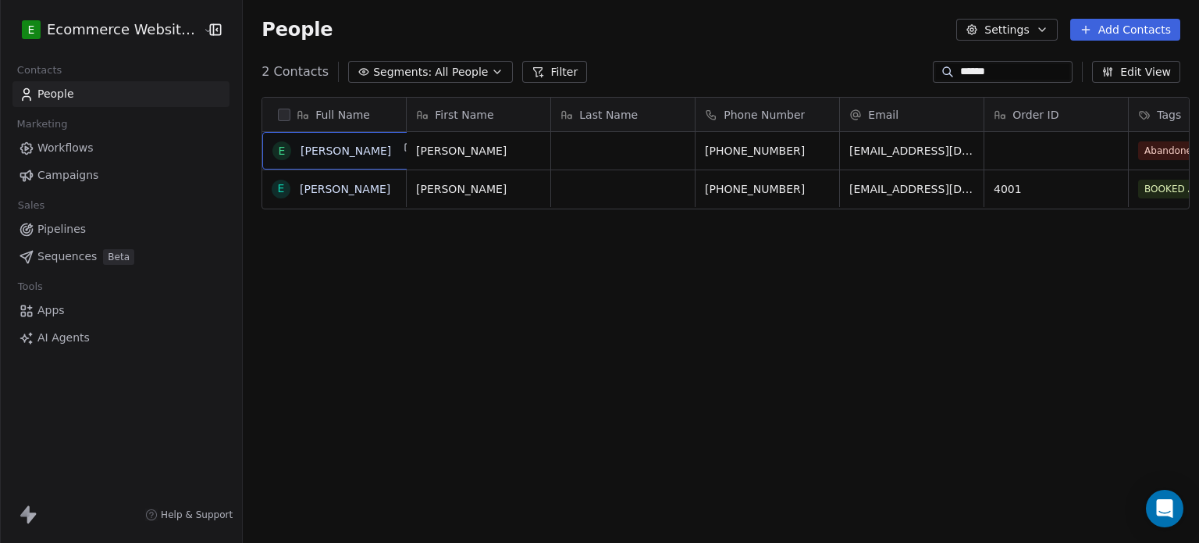
click at [544, 224] on div "Full Name E Edmund E Edmund First Name Last Name Phone Number Email Order ID Ta…" at bounding box center [721, 323] width 957 height 478
click at [300, 184] on link "[PERSON_NAME]" at bounding box center [345, 189] width 91 height 12
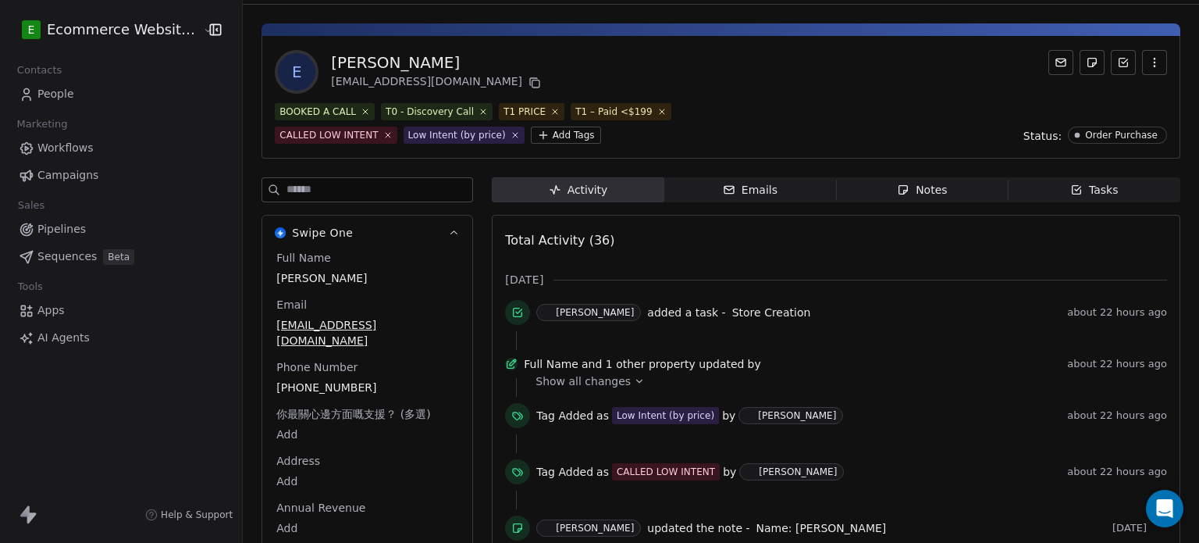
scroll to position [37, 0]
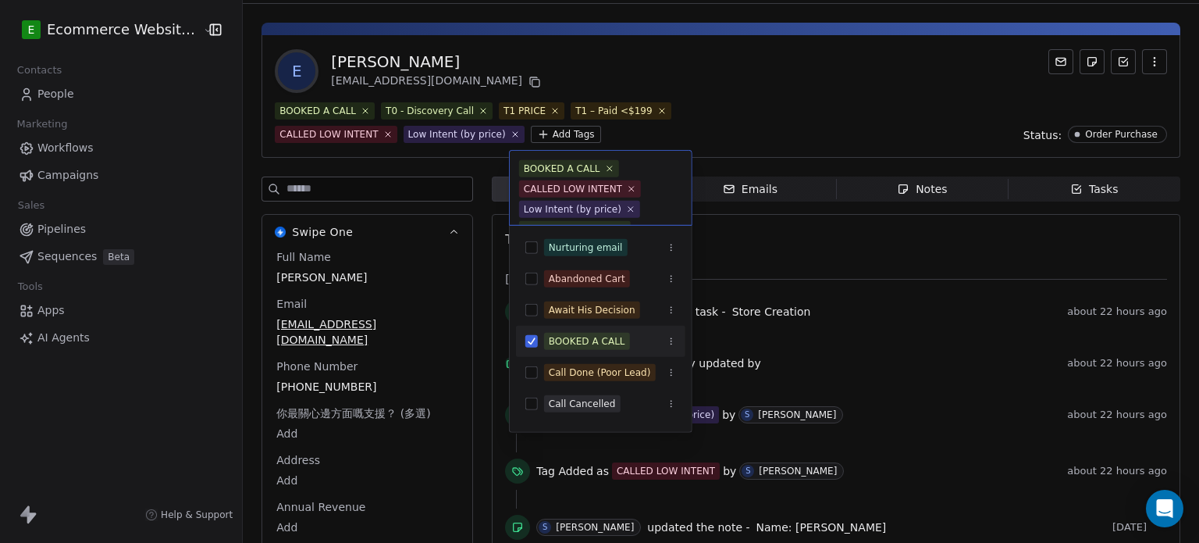
click at [528, 130] on html "E Ecommerce Website Builder Contacts People Marketing Workflows Campaigns Sales…" at bounding box center [599, 271] width 1199 height 543
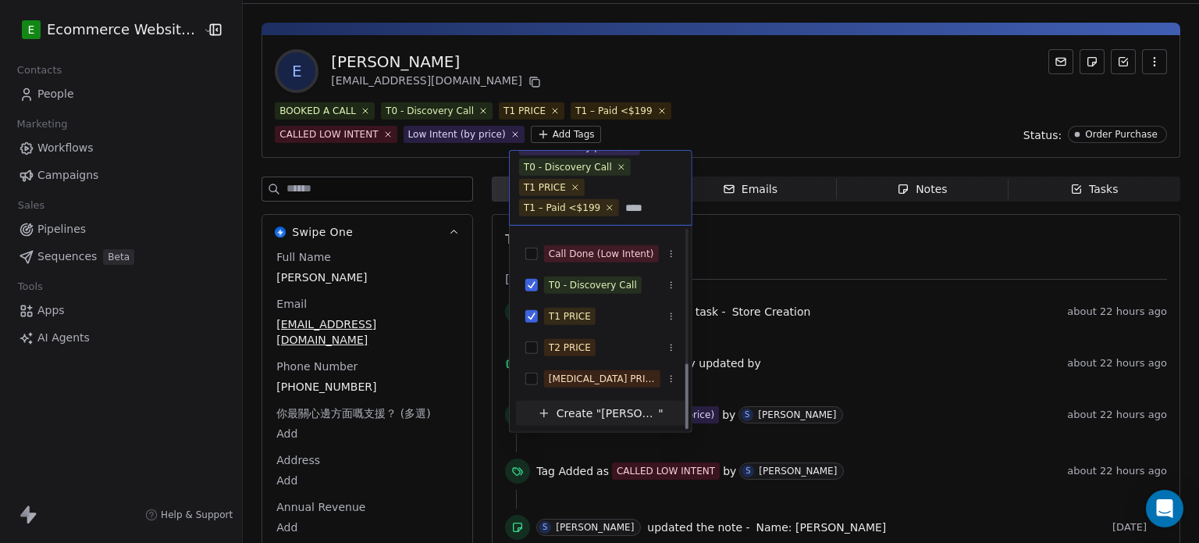
scroll to position [0, 0]
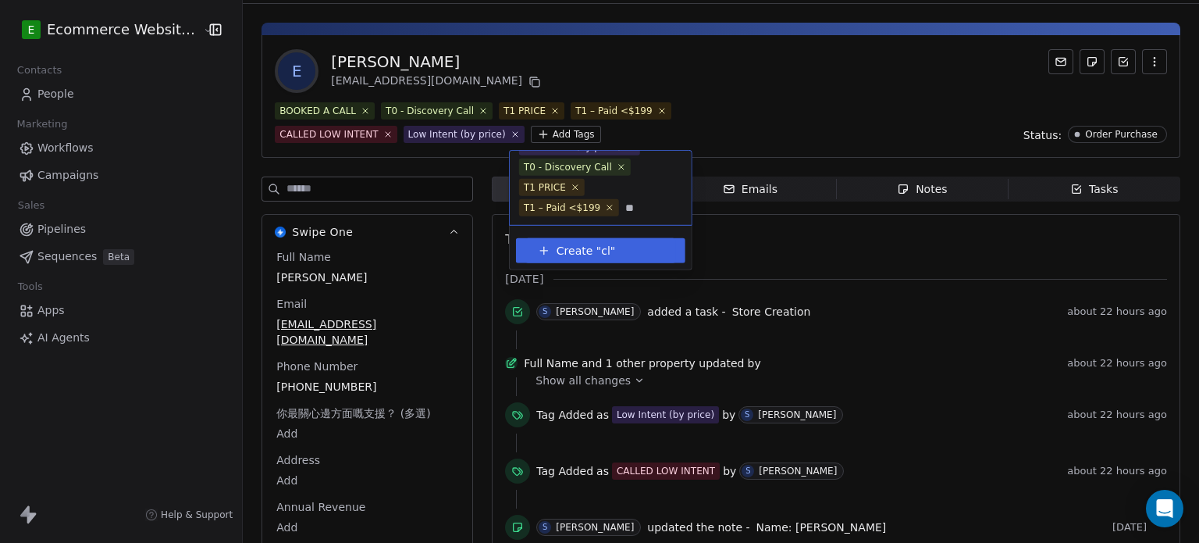
type input "*"
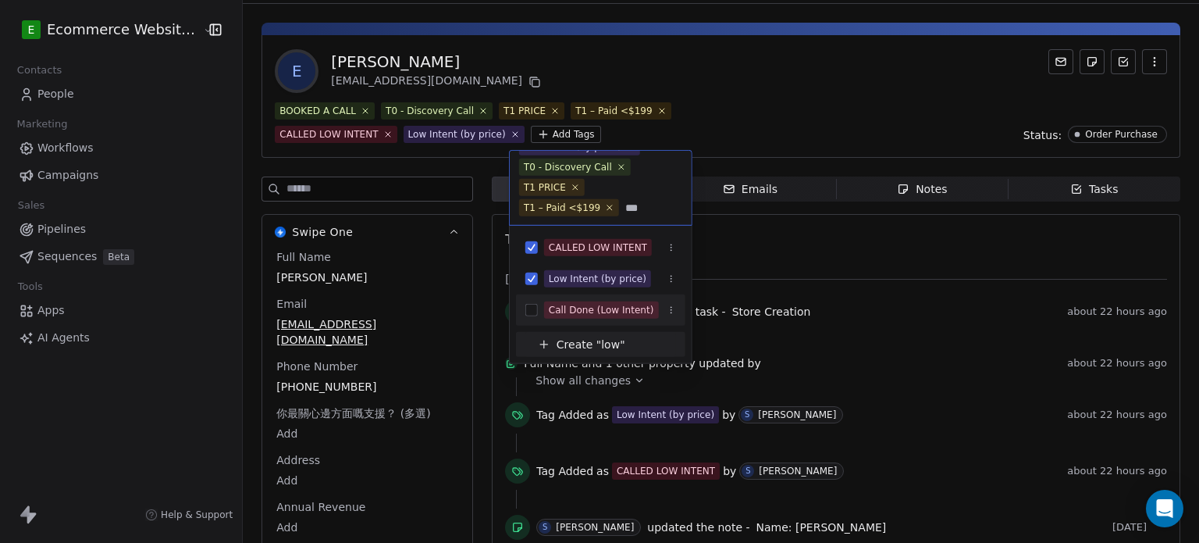
type input "***"
click at [594, 299] on div "Call Done (Low Intent)" at bounding box center [600, 310] width 169 height 25
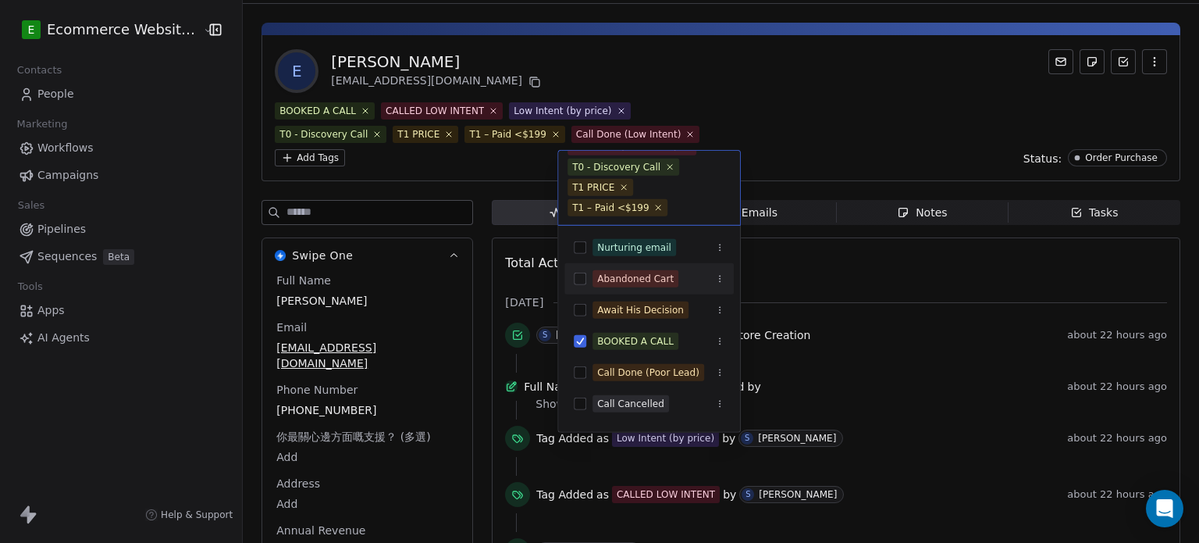
click at [1056, 186] on html "E Ecommerce Website Builder Contacts People Marketing Workflows Campaigns Sales…" at bounding box center [599, 271] width 1199 height 543
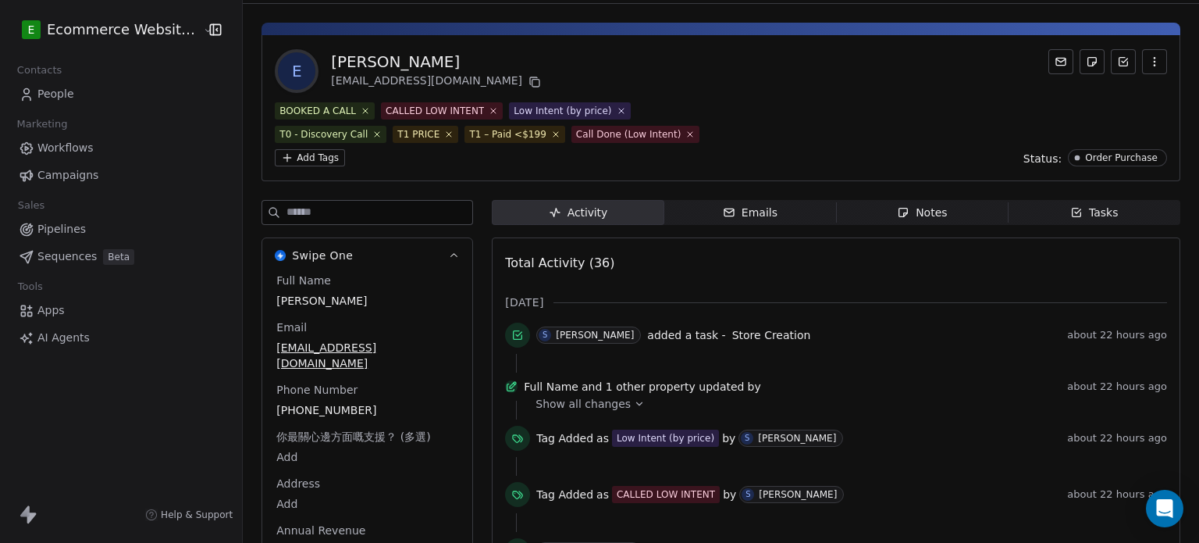
click at [1056, 200] on span "Tasks Tasks" at bounding box center [1095, 212] width 172 height 25
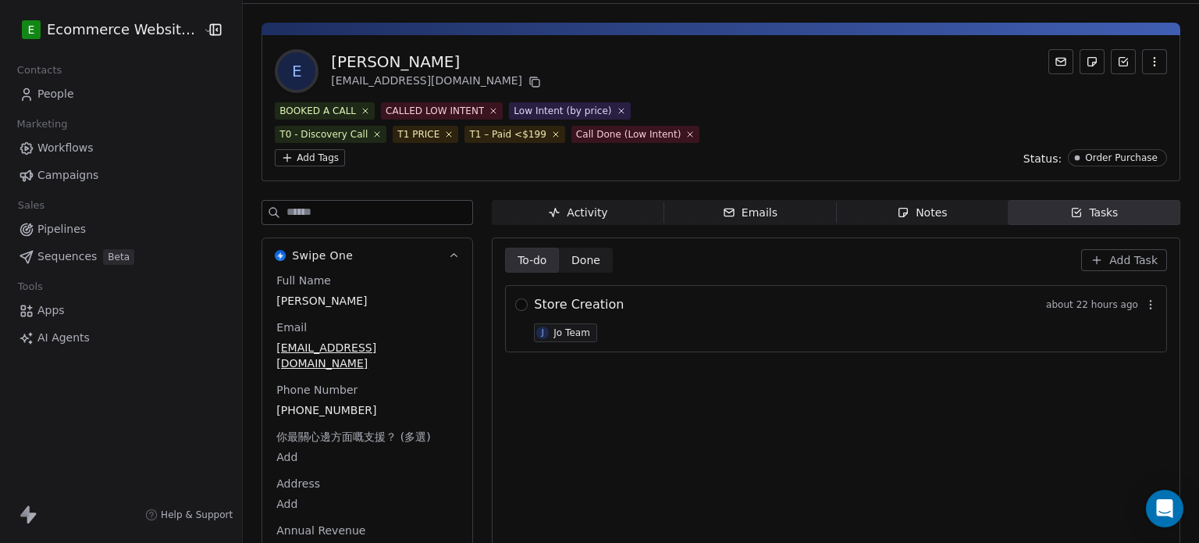
click at [950, 200] on span "Notes Notes" at bounding box center [922, 212] width 172 height 25
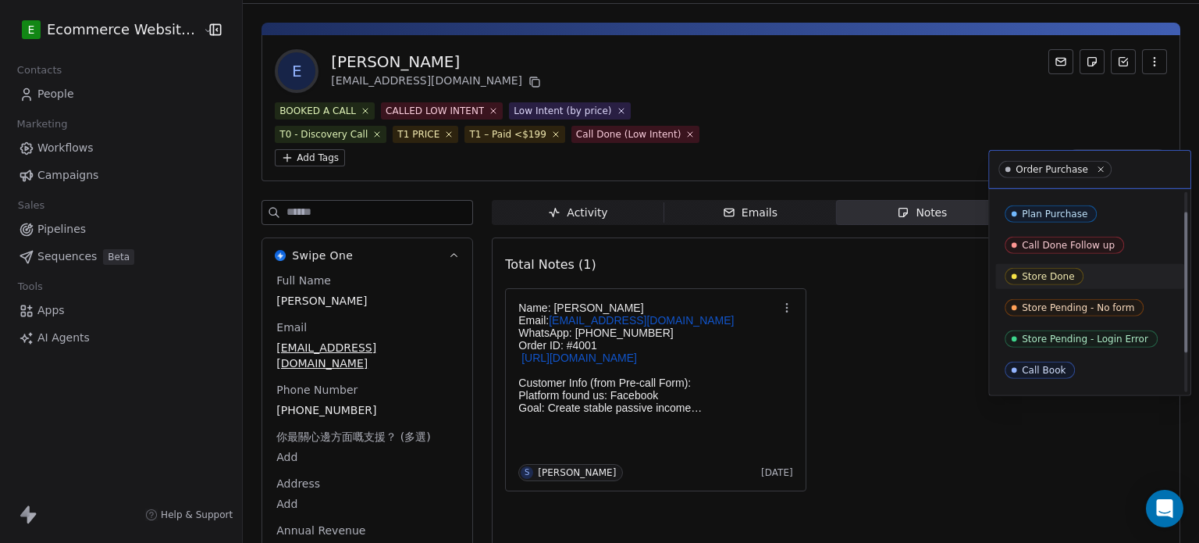
scroll to position [28, 0]
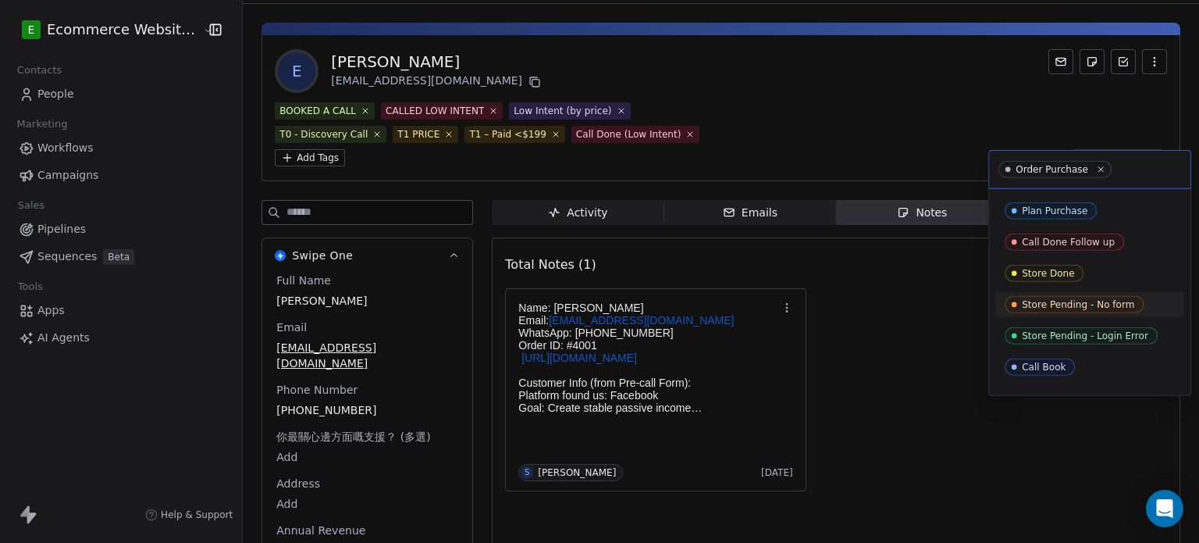
click at [1105, 302] on div "Store Pending - No form" at bounding box center [1078, 304] width 112 height 11
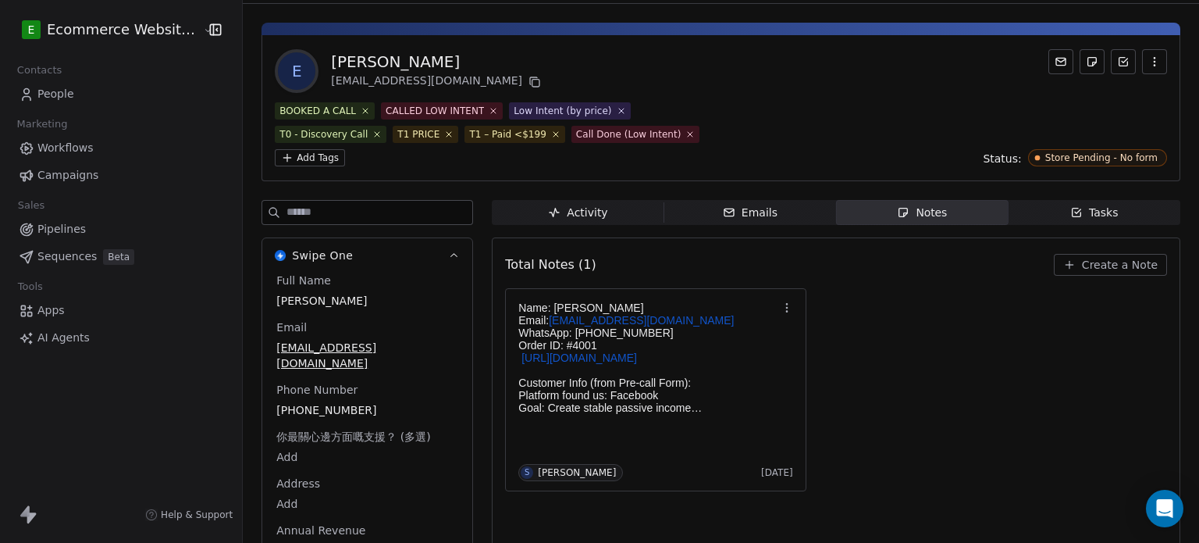
click at [536, 200] on span "Activity Activity" at bounding box center [578, 212] width 172 height 25
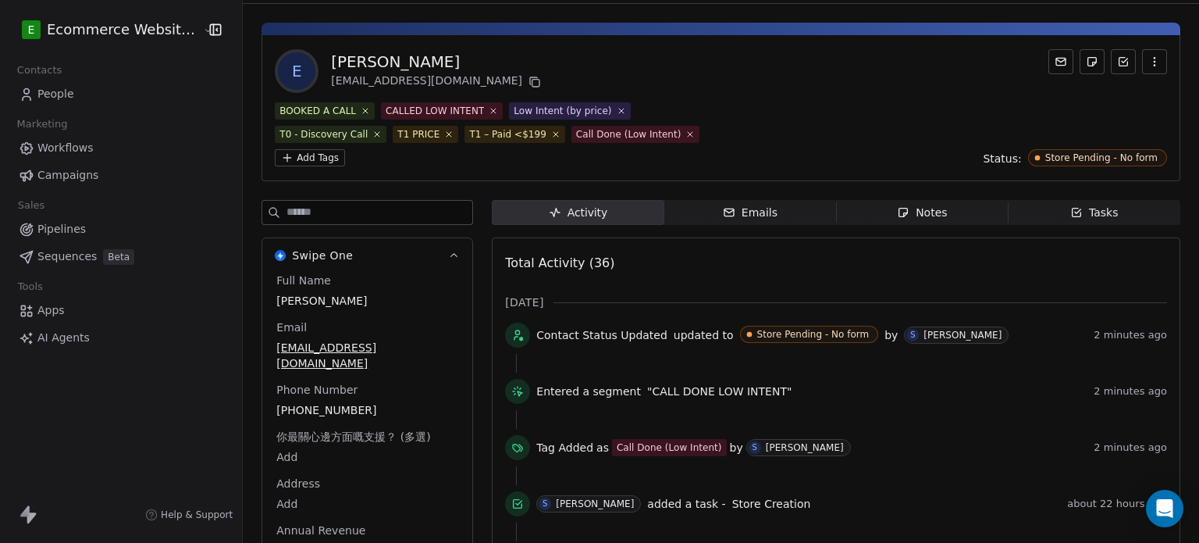
click at [87, 95] on link "People" at bounding box center [120, 94] width 217 height 26
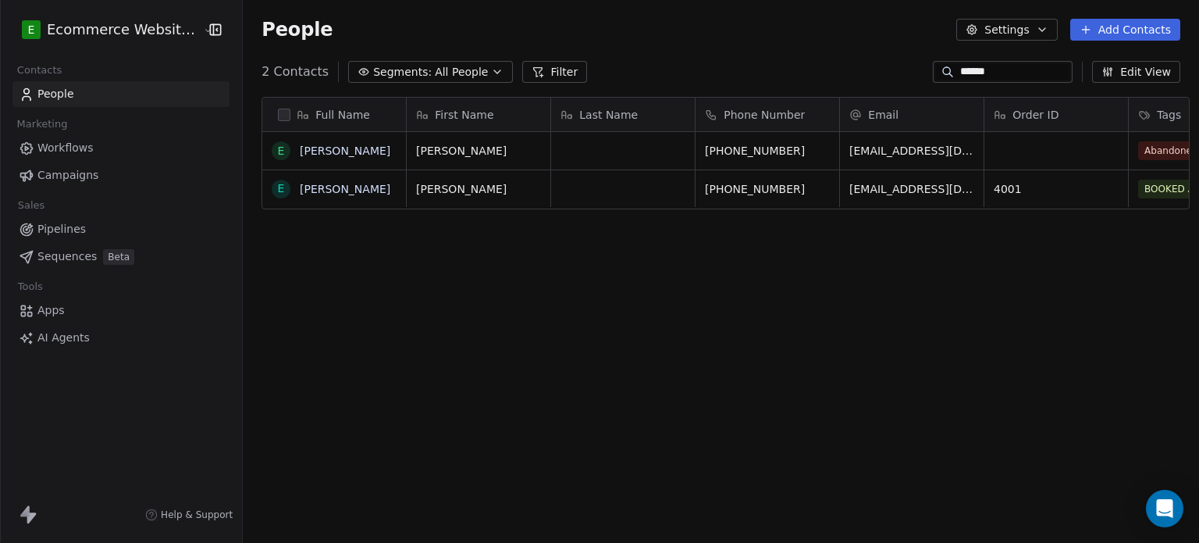
scroll to position [465, 954]
click at [446, 64] on span "All People" at bounding box center [461, 72] width 53 height 16
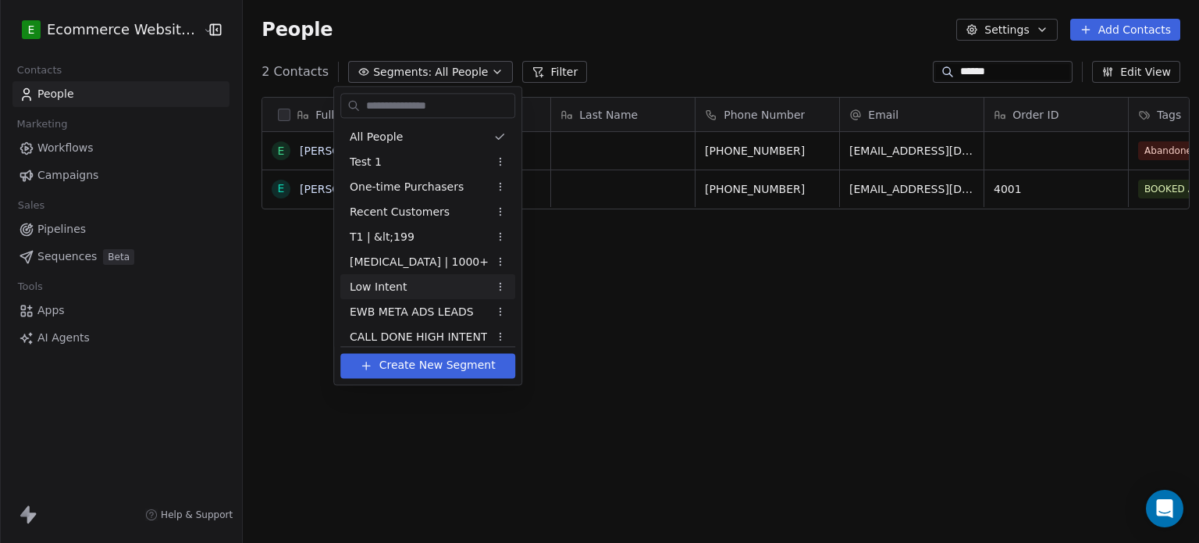
click at [405, 283] on div "Low Intent" at bounding box center [427, 286] width 175 height 25
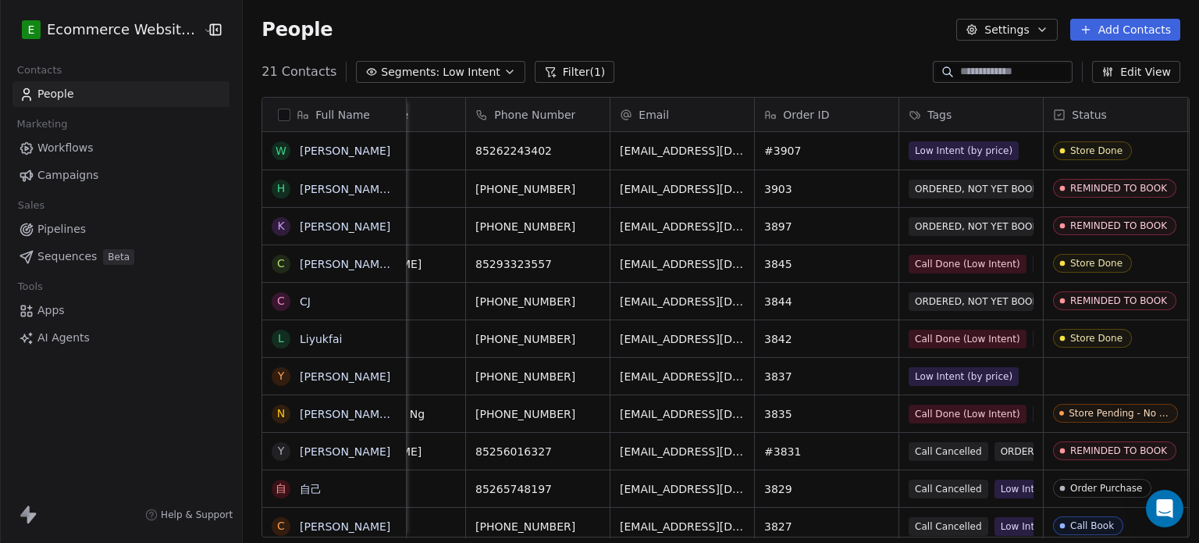
scroll to position [0, 215]
